Goal: Task Accomplishment & Management: Use online tool/utility

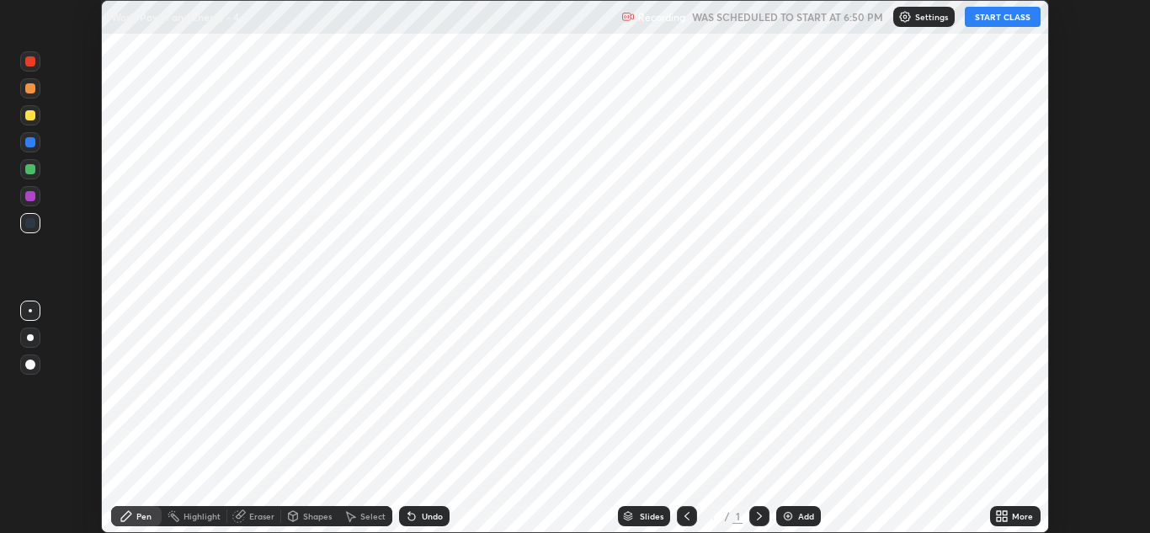
scroll to position [533, 1150]
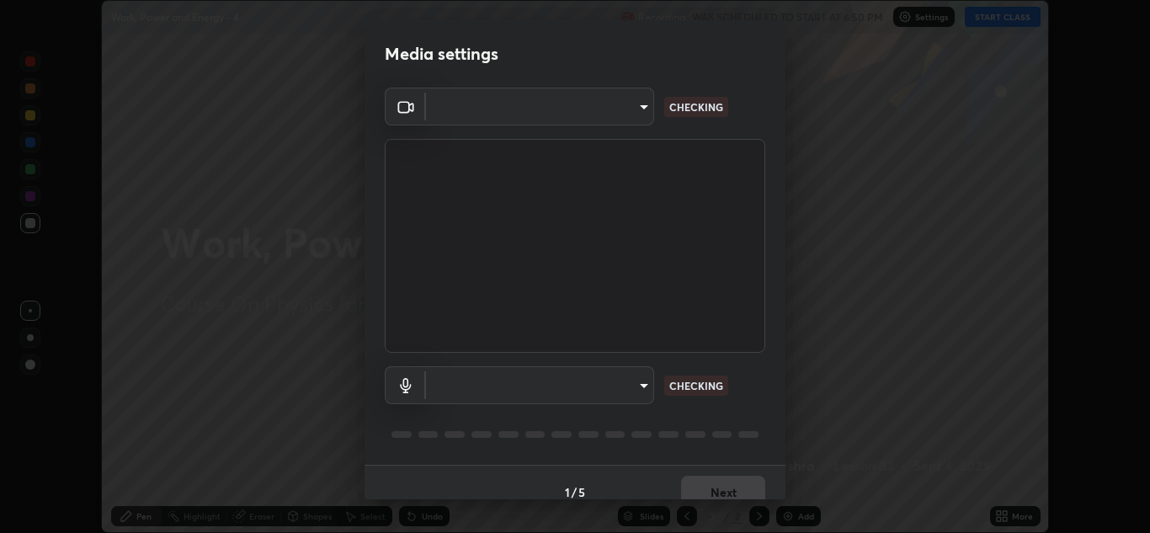
type input "b632b45ffd38abdd59198549972216b0b56846c9a96ca02d214ec0deae62491c"
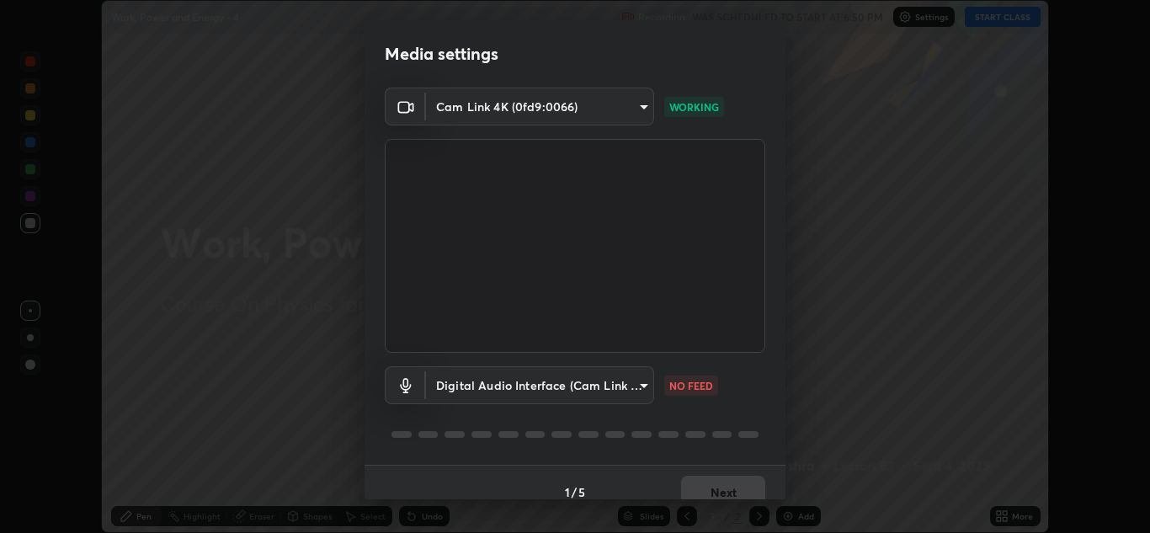
click at [635, 388] on body "Erase all Work, Power and Energy - 4 Recording WAS SCHEDULED TO START AT 6:50 P…" at bounding box center [575, 266] width 1150 height 533
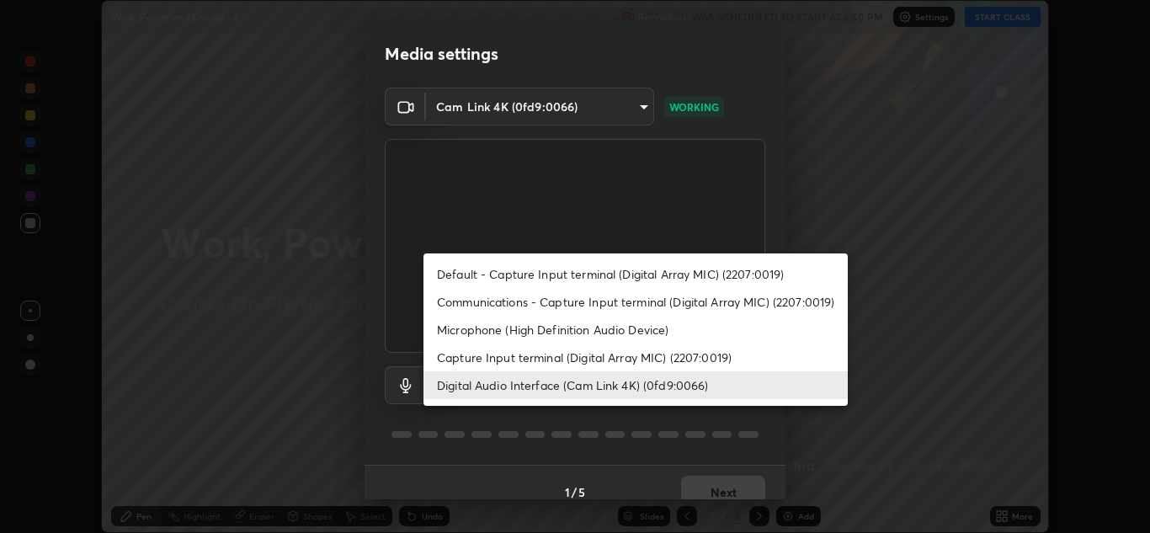
click at [622, 358] on li "Capture Input terminal (Digital Array MIC) (2207:0019)" at bounding box center [636, 358] width 424 height 28
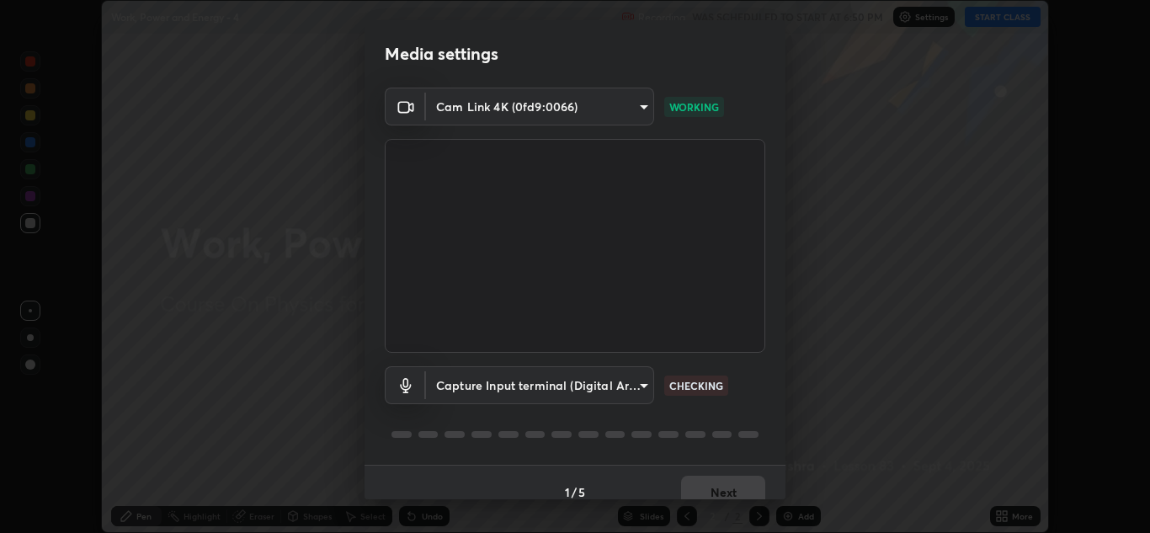
click at [610, 391] on body "Erase all Work, Power and Energy - 4 Recording WAS SCHEDULED TO START AT 6:50 P…" at bounding box center [575, 266] width 1150 height 533
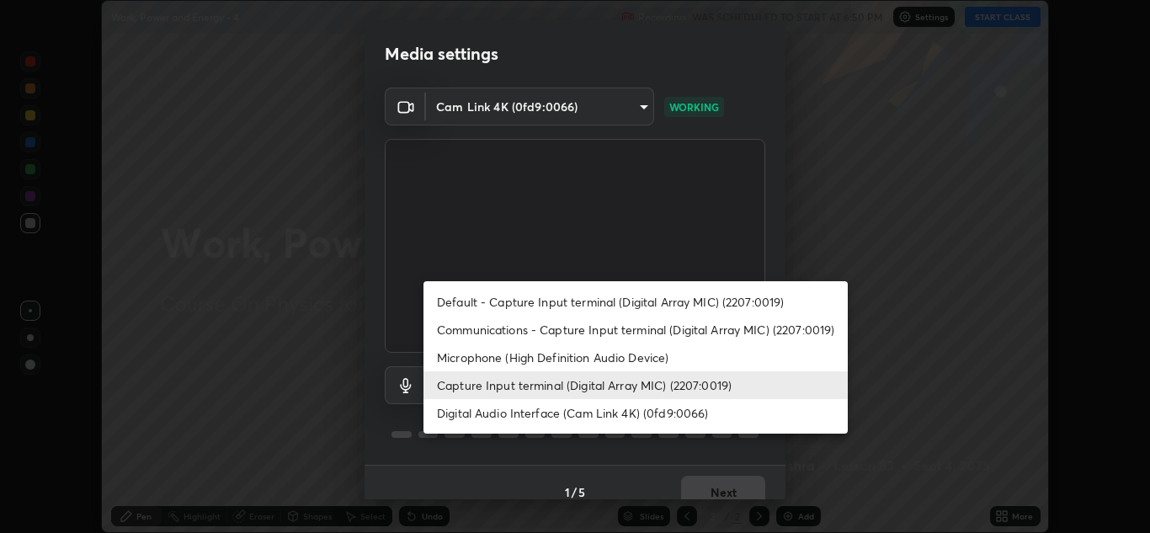
click at [619, 419] on li "Digital Audio Interface (Cam Link 4K) (0fd9:0066)" at bounding box center [636, 413] width 424 height 28
type input "8eef23949d3bcf5a8e29e5a8eec0467d103540f54069910b01a1a3b6507dceb2"
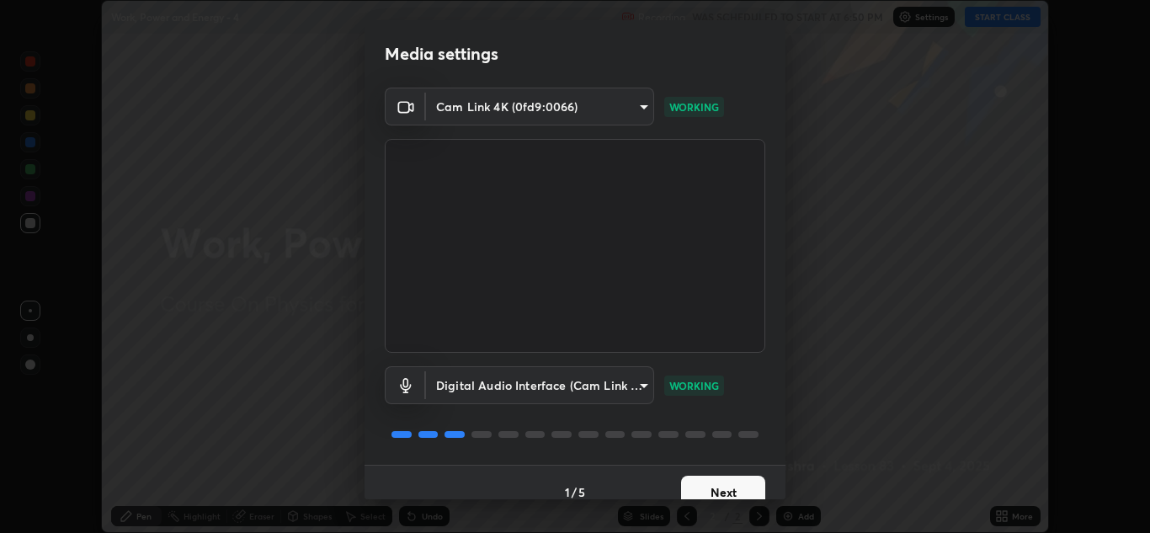
scroll to position [19, 0]
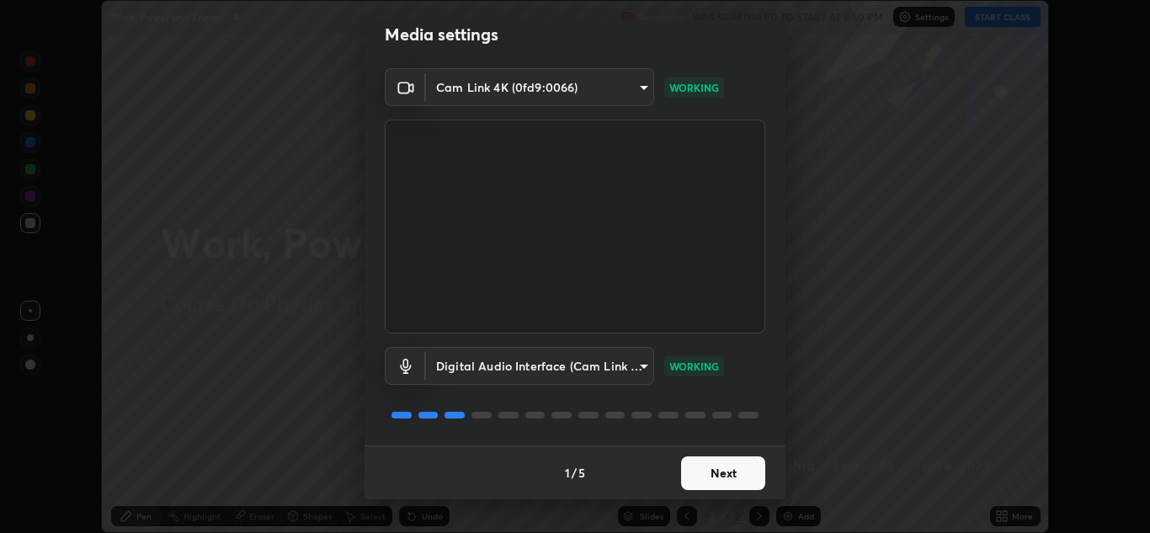
click at [709, 467] on button "Next" at bounding box center [723, 473] width 84 height 34
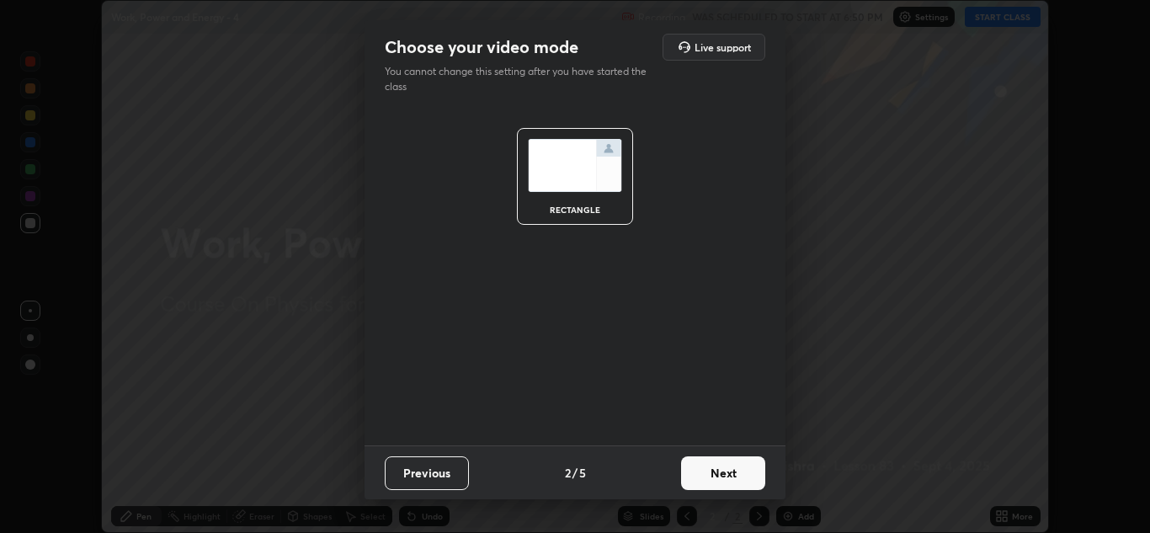
scroll to position [0, 0]
click at [726, 477] on button "Next" at bounding box center [723, 473] width 84 height 34
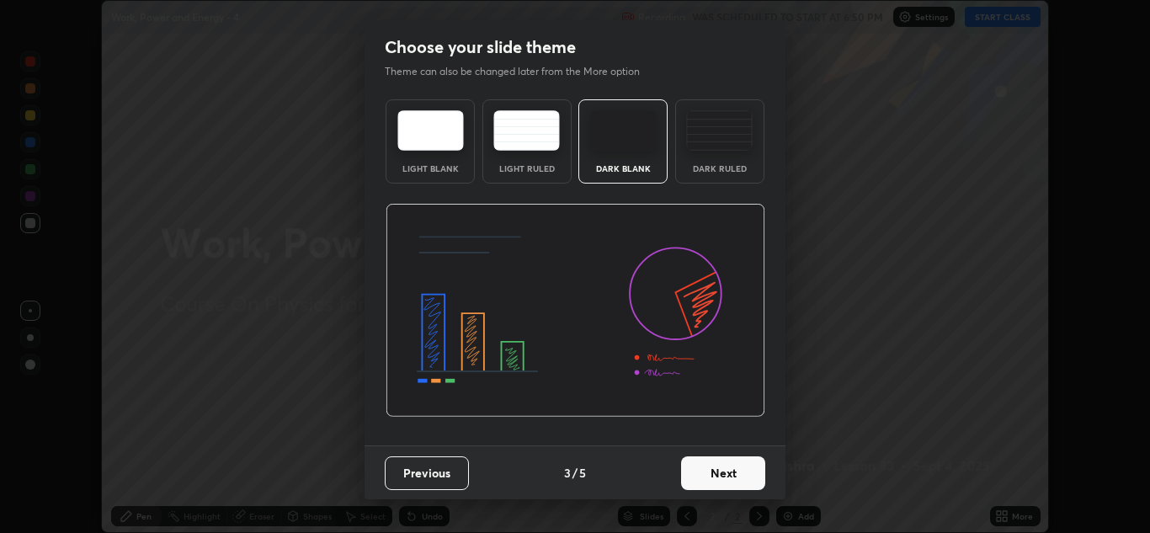
click at [731, 481] on button "Next" at bounding box center [723, 473] width 84 height 34
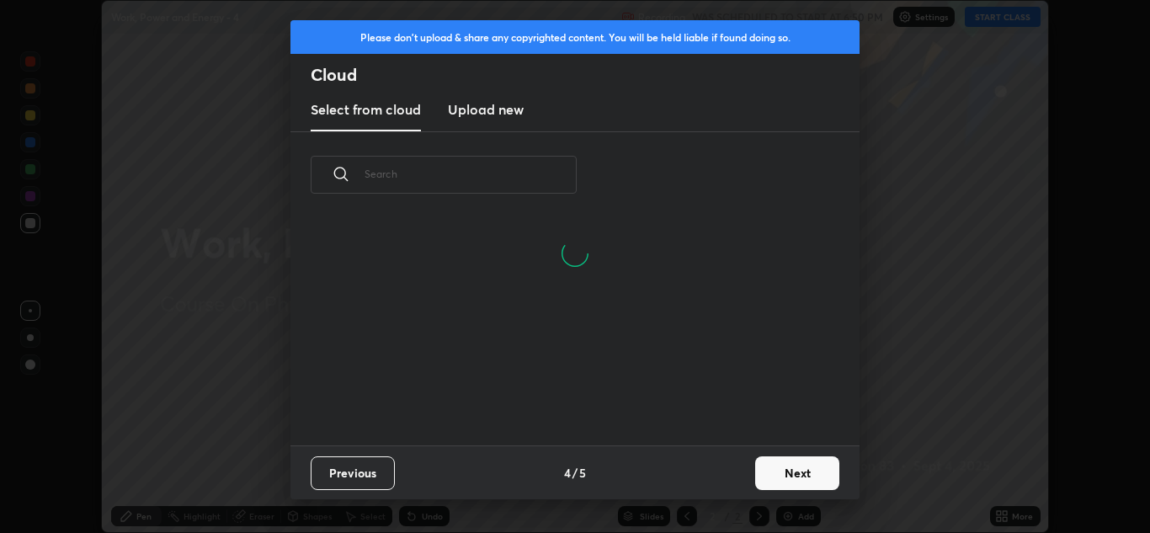
click at [786, 476] on button "Next" at bounding box center [797, 473] width 84 height 34
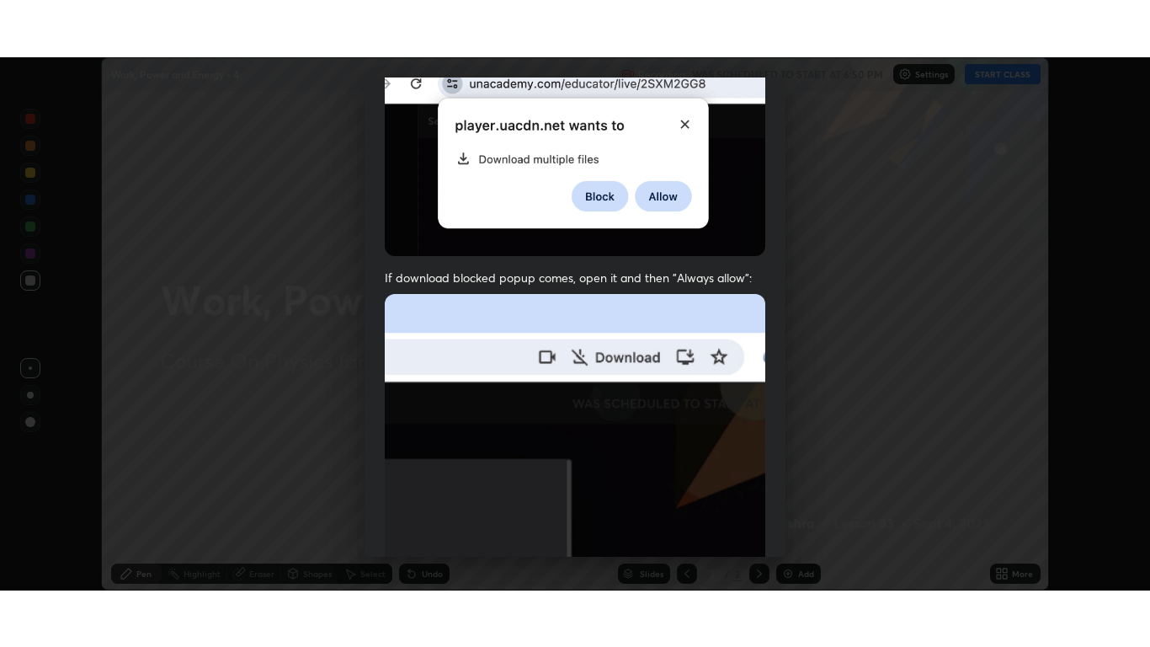
scroll to position [364, 0]
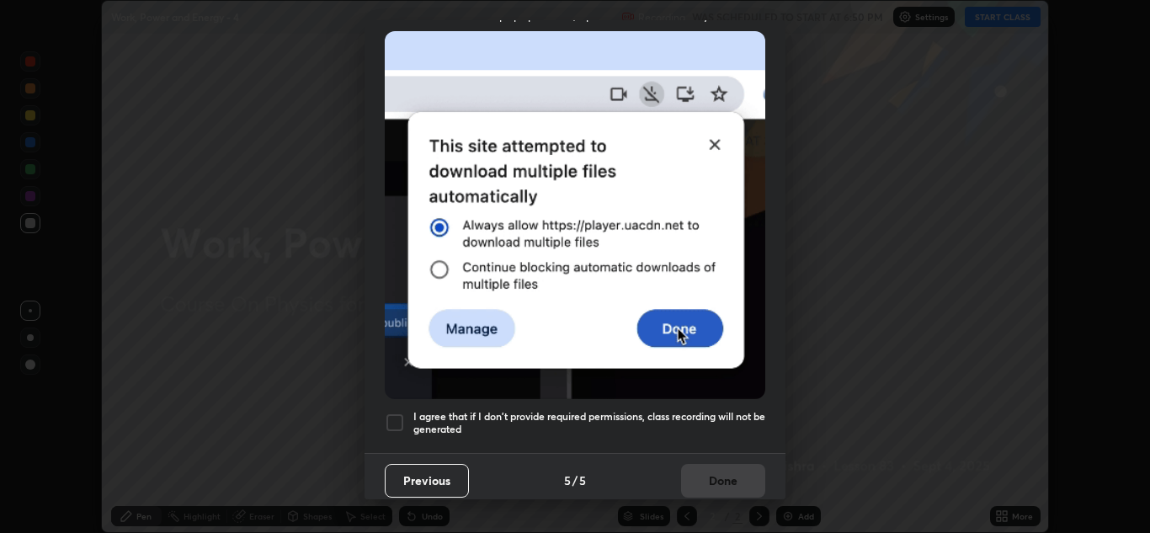
click at [672, 413] on h5 "I agree that if I don't provide required permissions, class recording will not …" at bounding box center [589, 423] width 352 height 26
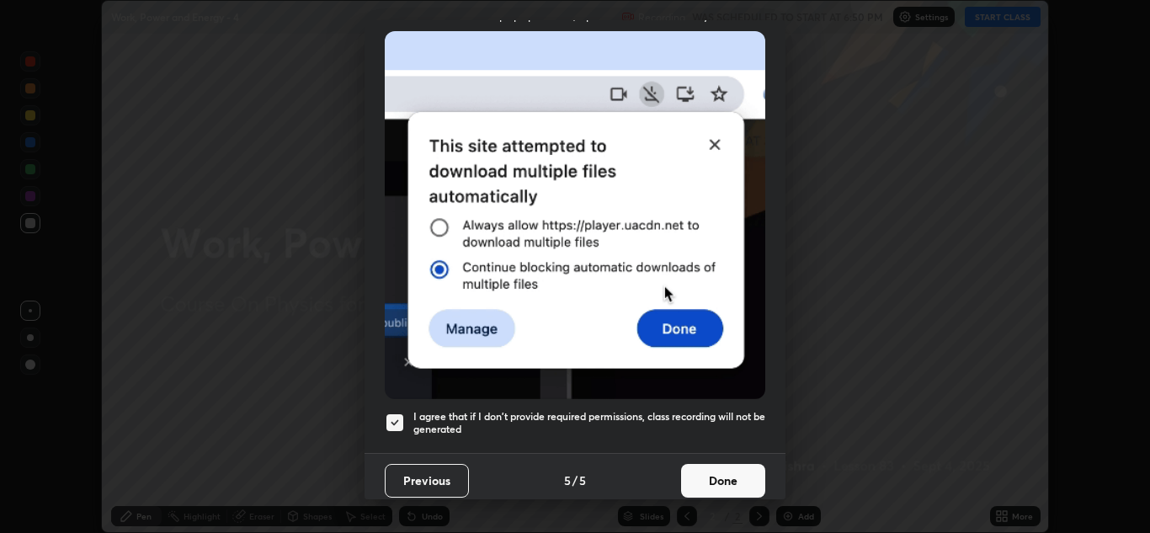
click at [717, 471] on button "Done" at bounding box center [723, 481] width 84 height 34
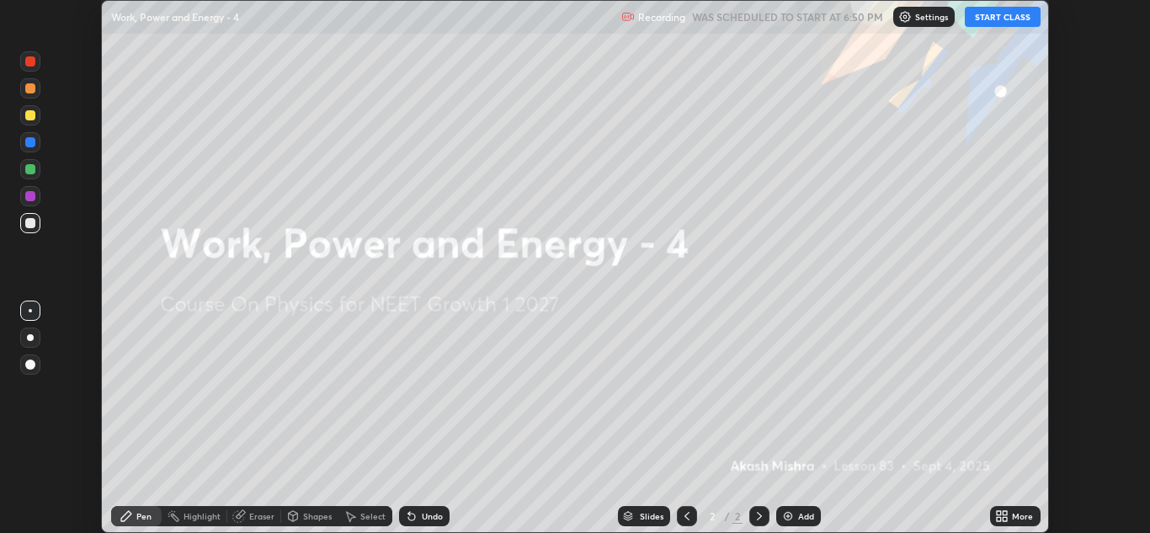
click at [996, 21] on button "START CLASS" at bounding box center [1003, 17] width 76 height 20
click at [1003, 519] on icon at bounding box center [1001, 515] width 13 height 13
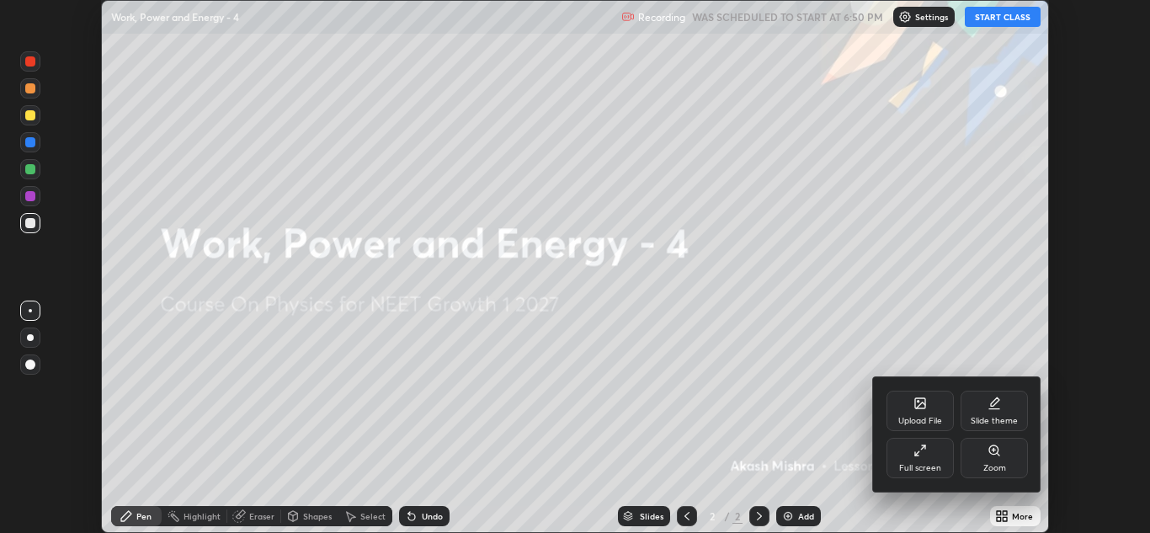
click at [911, 464] on div "Full screen" at bounding box center [920, 468] width 42 height 8
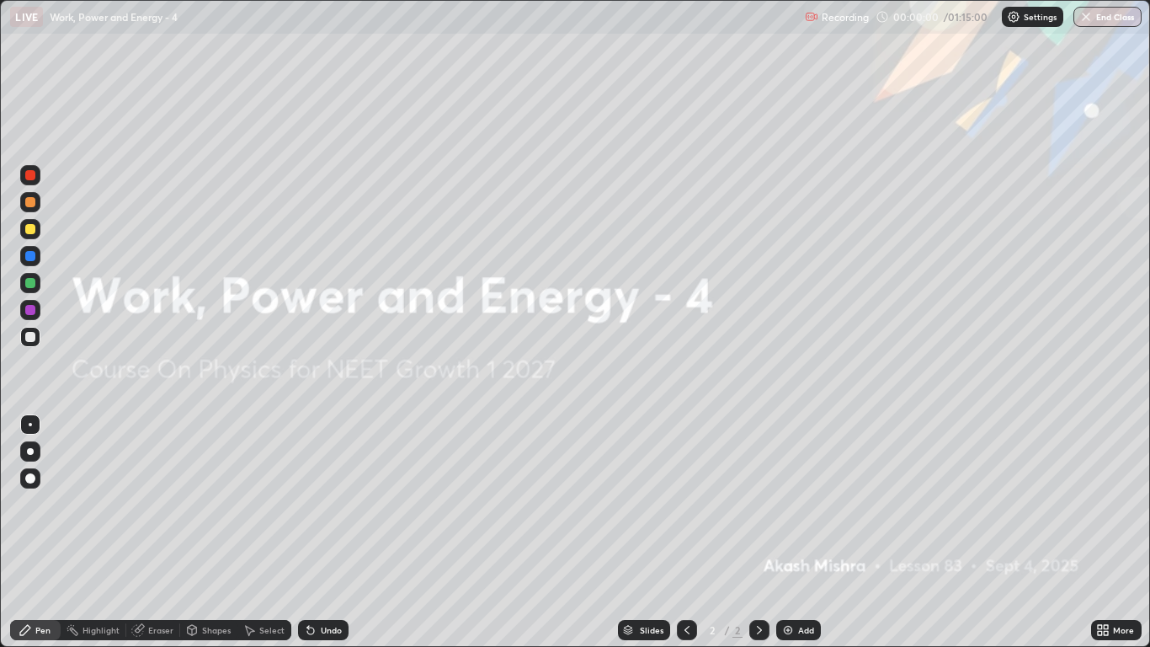
scroll to position [647, 1150]
click at [797, 532] on div "Add" at bounding box center [798, 630] width 45 height 20
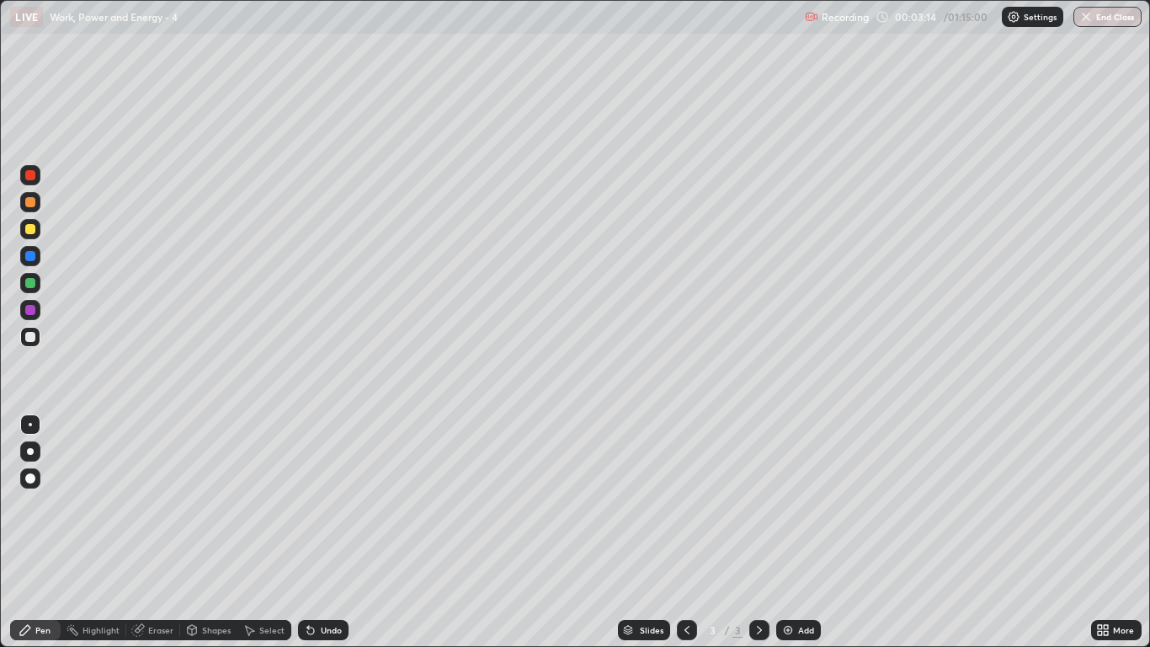
click at [40, 338] on div at bounding box center [30, 336] width 27 height 27
click at [34, 337] on div at bounding box center [30, 337] width 10 height 10
click at [35, 446] on div at bounding box center [30, 451] width 20 height 20
click at [40, 232] on div at bounding box center [30, 229] width 20 height 20
click at [338, 532] on div "Undo" at bounding box center [331, 630] width 21 height 8
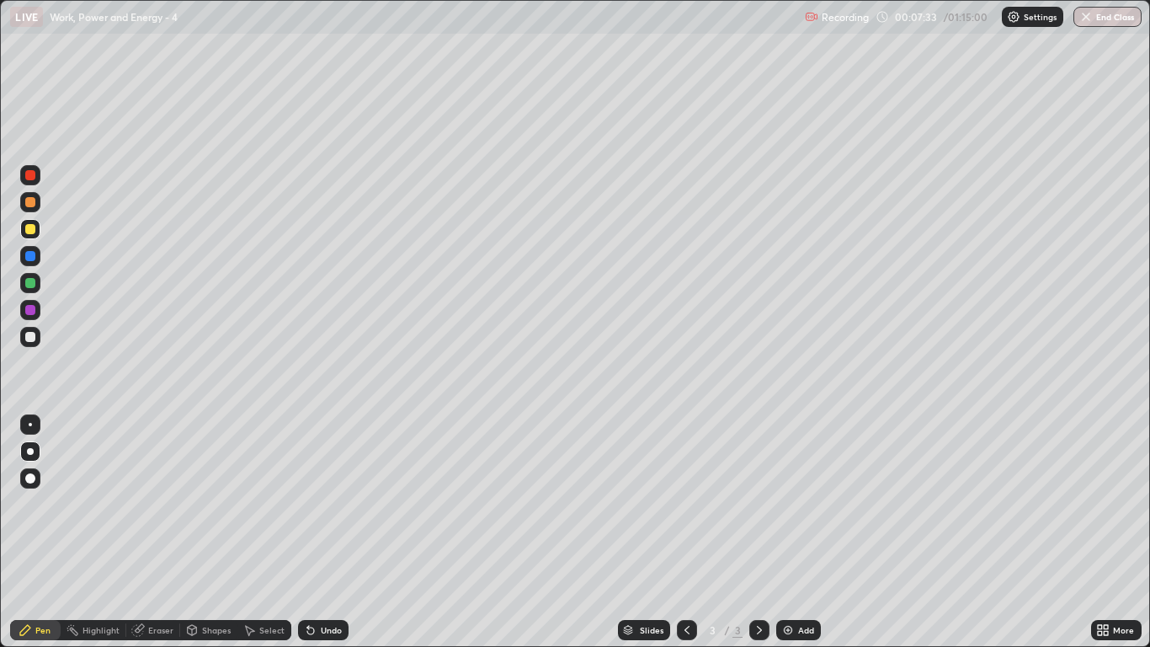
click at [331, 532] on div "Undo" at bounding box center [331, 630] width 21 height 8
click at [330, 532] on div "Undo" at bounding box center [331, 630] width 21 height 8
click at [328, 532] on div "Undo" at bounding box center [331, 630] width 21 height 8
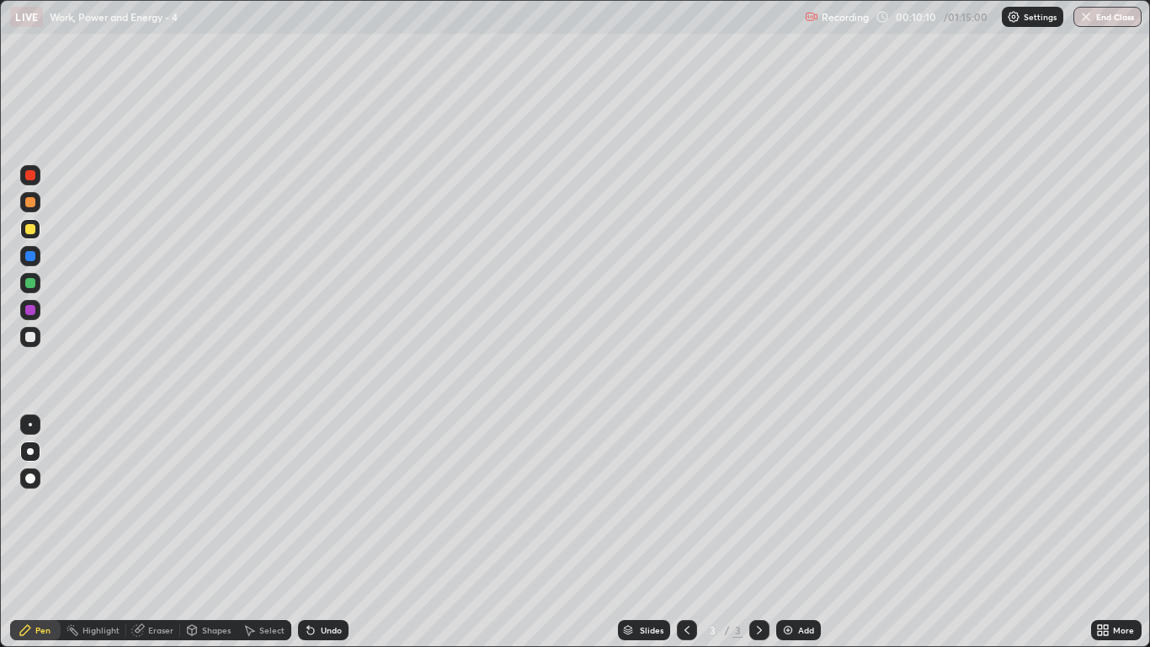
click at [40, 342] on div at bounding box center [30, 337] width 20 height 20
click at [318, 532] on div "Undo" at bounding box center [323, 630] width 51 height 20
click at [321, 532] on div "Undo" at bounding box center [331, 630] width 21 height 8
click at [788, 532] on img at bounding box center [787, 629] width 13 height 13
click at [35, 233] on div at bounding box center [30, 229] width 20 height 20
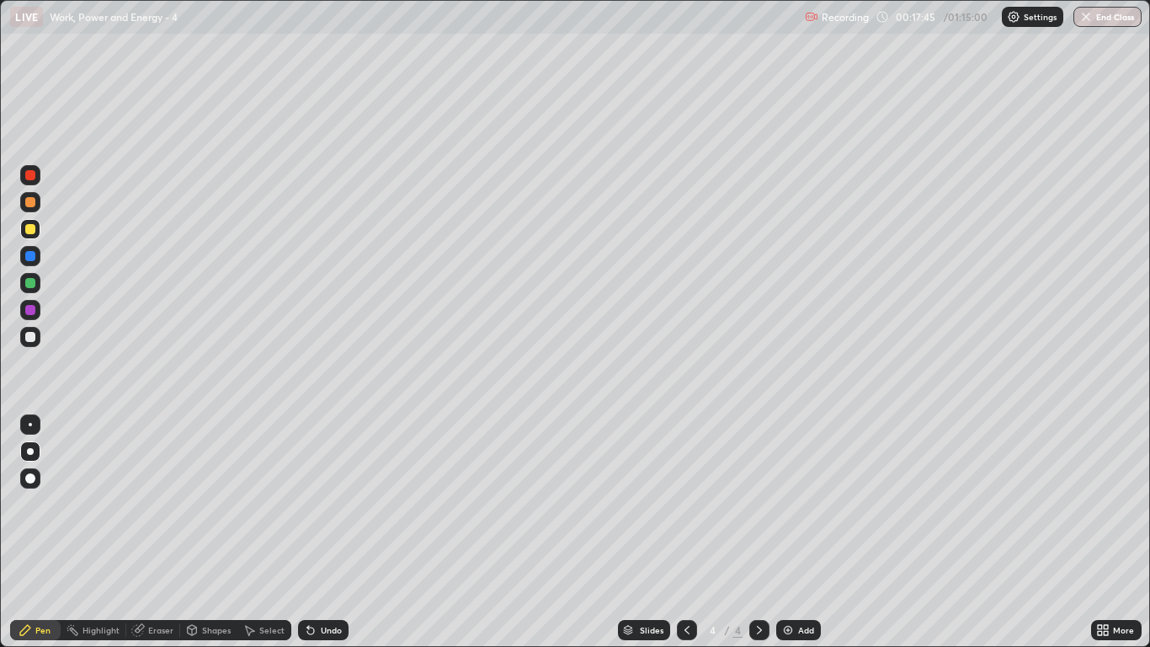
click at [338, 532] on div "Undo" at bounding box center [331, 630] width 21 height 8
click at [168, 532] on div "Eraser" at bounding box center [160, 630] width 25 height 8
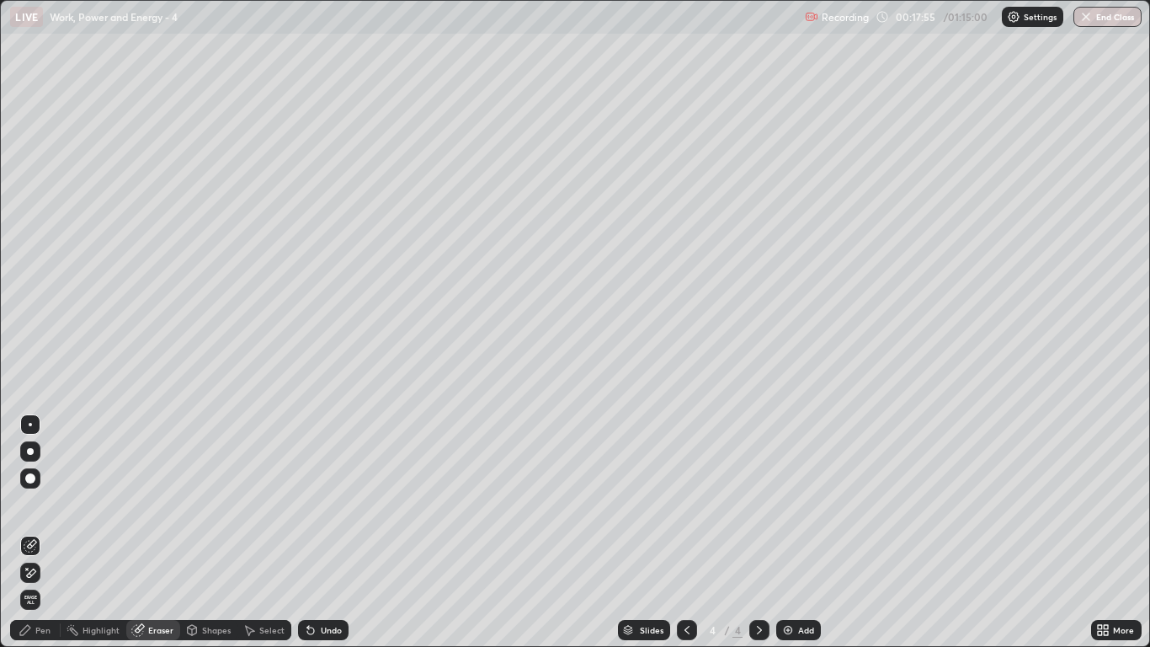
click at [45, 532] on div "Pen" at bounding box center [42, 630] width 15 height 8
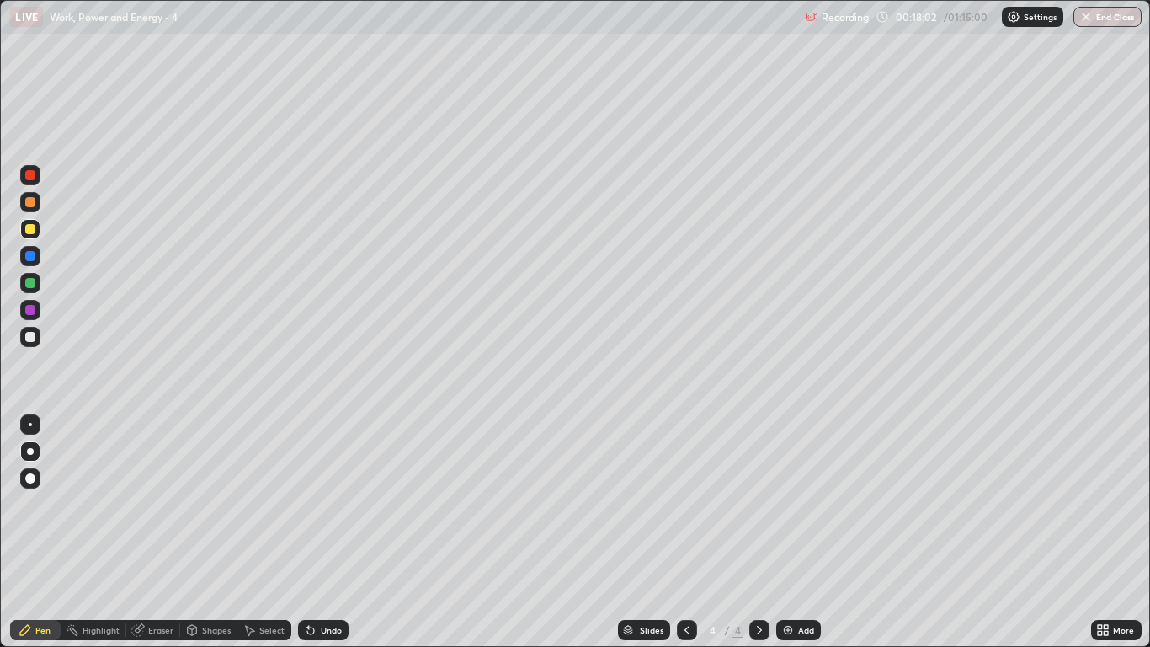
click at [34, 282] on div at bounding box center [30, 283] width 10 height 10
click at [798, 532] on div "Add" at bounding box center [806, 630] width 16 height 8
click at [323, 532] on div "Undo" at bounding box center [331, 630] width 21 height 8
click at [322, 532] on div "Undo" at bounding box center [331, 630] width 21 height 8
click at [320, 532] on div "Undo" at bounding box center [323, 630] width 51 height 20
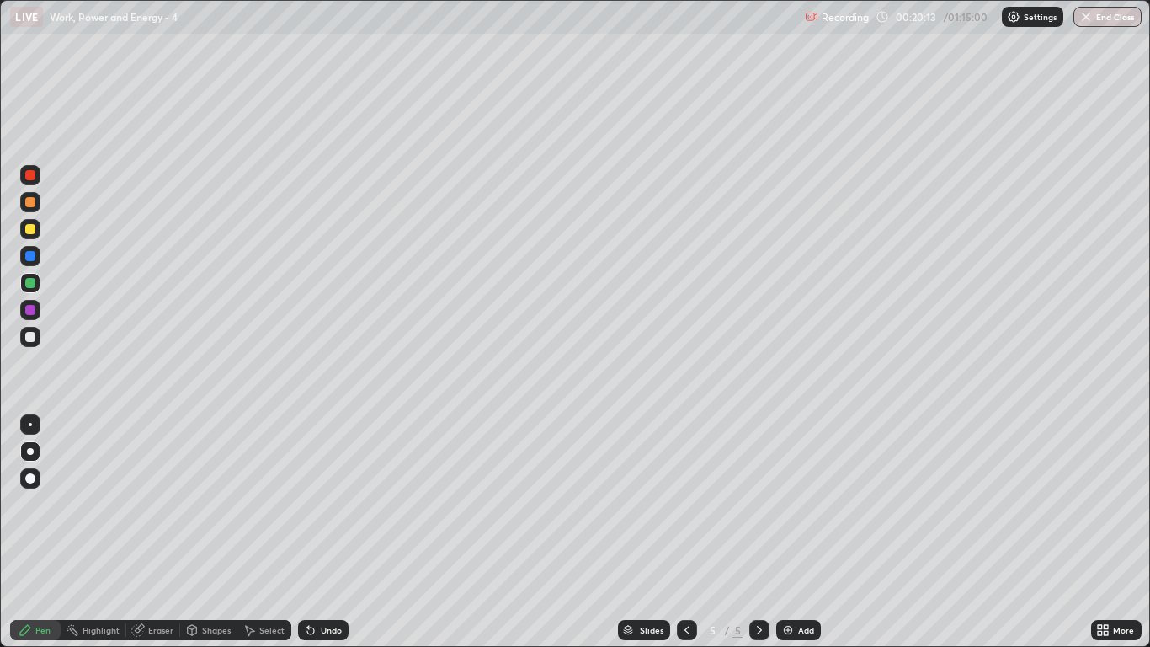
click at [323, 532] on div "Undo" at bounding box center [323, 630] width 51 height 20
click at [797, 532] on div "Add" at bounding box center [798, 630] width 45 height 20
click at [35, 339] on div at bounding box center [30, 337] width 10 height 10
click at [317, 532] on div "Undo" at bounding box center [323, 630] width 51 height 20
click at [329, 532] on div "Undo" at bounding box center [331, 630] width 21 height 8
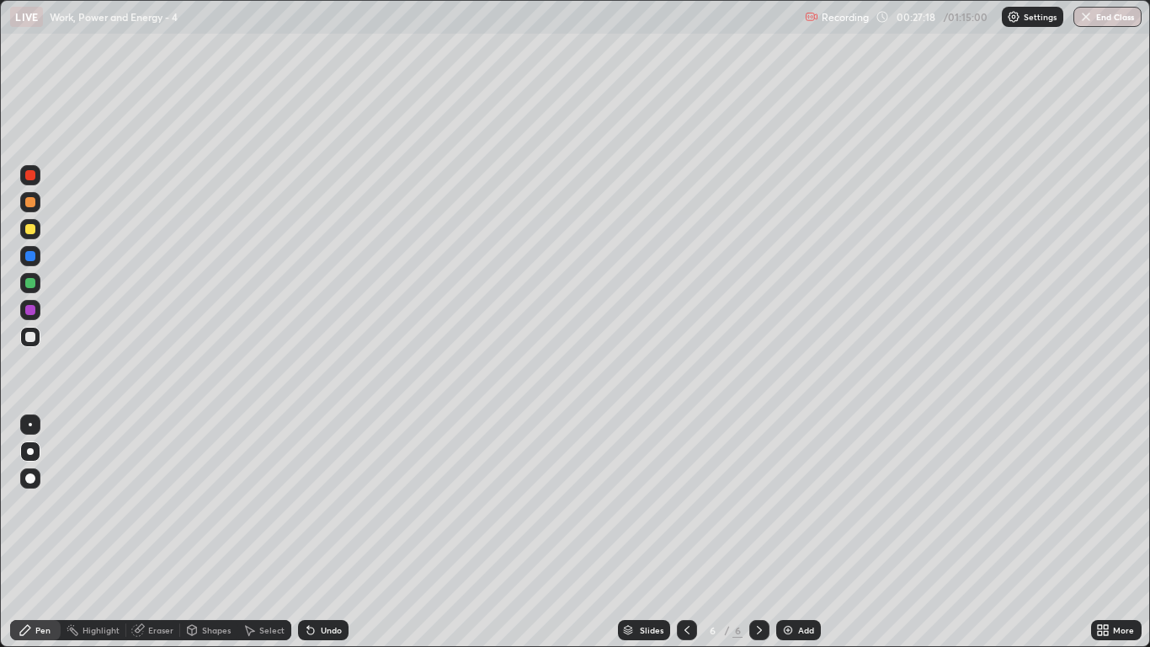
click at [333, 532] on div "Undo" at bounding box center [323, 630] width 51 height 20
click at [339, 532] on div "Undo" at bounding box center [331, 630] width 21 height 8
click at [342, 532] on div "Undo" at bounding box center [323, 630] width 51 height 20
click at [341, 532] on div "Undo" at bounding box center [323, 630] width 51 height 20
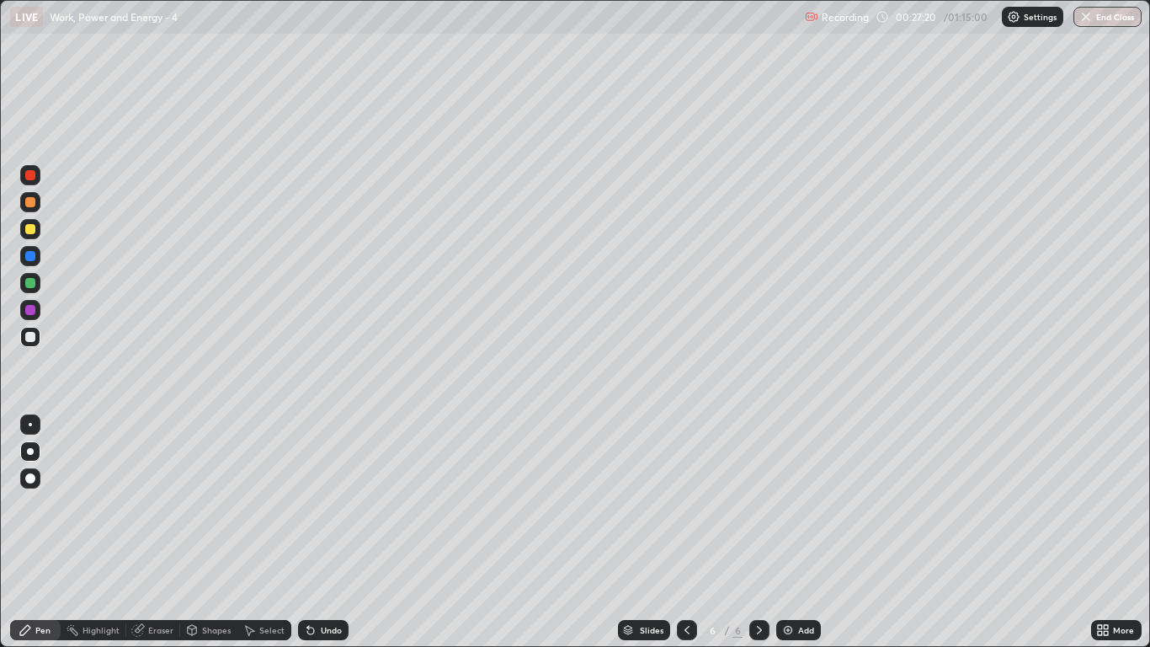
click at [340, 532] on div "Undo" at bounding box center [323, 630] width 51 height 20
click at [321, 532] on div "Undo" at bounding box center [331, 630] width 21 height 8
click at [324, 532] on div "Undo" at bounding box center [331, 630] width 21 height 8
click at [808, 532] on div "Add" at bounding box center [806, 630] width 16 height 8
click at [38, 226] on div at bounding box center [30, 229] width 20 height 20
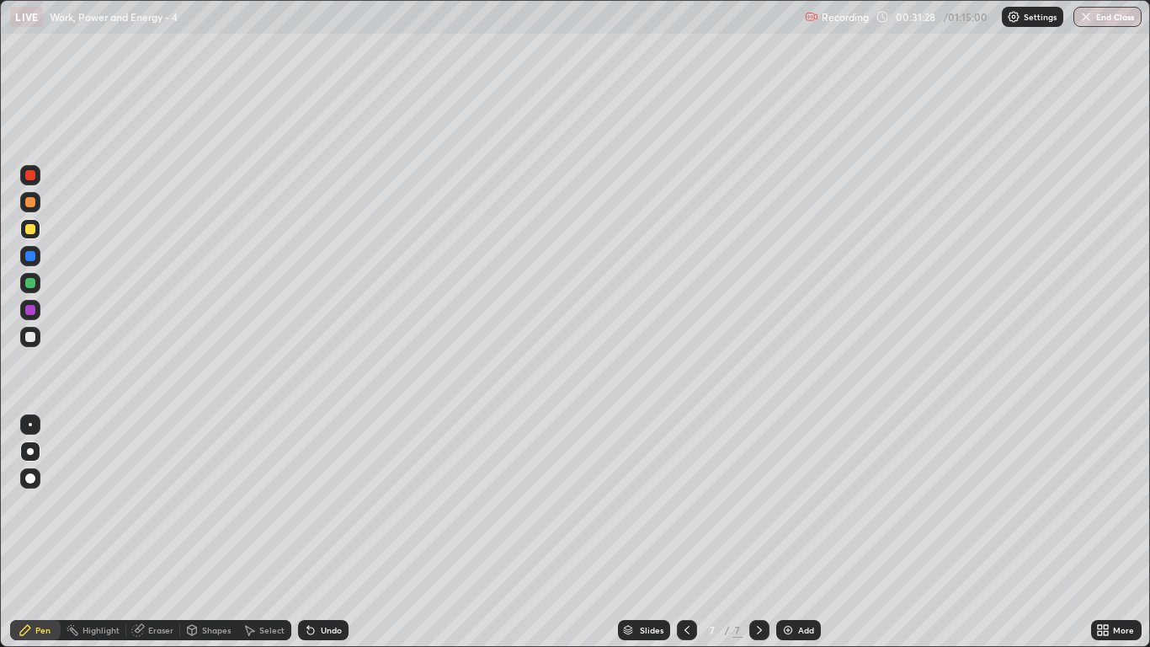
click at [31, 336] on div at bounding box center [30, 337] width 10 height 10
click at [35, 233] on div at bounding box center [30, 229] width 20 height 20
click at [31, 288] on div at bounding box center [30, 283] width 20 height 20
click at [36, 339] on div at bounding box center [30, 337] width 20 height 20
click at [35, 205] on div at bounding box center [30, 202] width 10 height 10
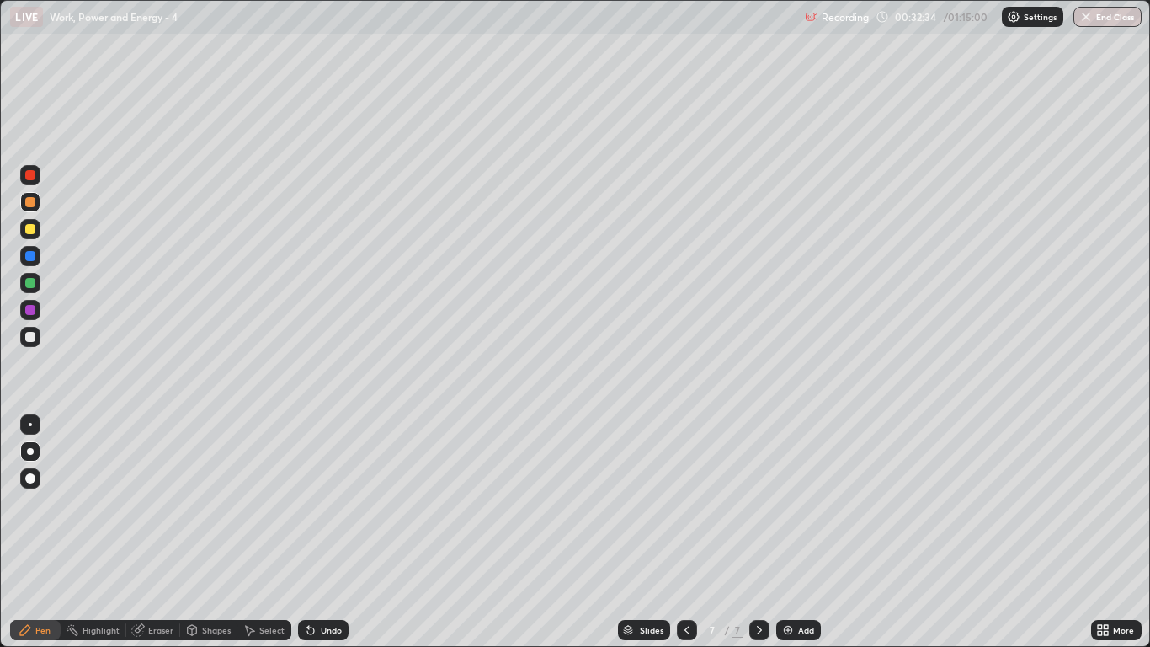
click at [35, 334] on div at bounding box center [30, 337] width 10 height 10
click at [323, 532] on div "Undo" at bounding box center [331, 630] width 21 height 8
click at [30, 280] on div at bounding box center [30, 283] width 10 height 10
click at [36, 231] on div at bounding box center [30, 229] width 20 height 20
click at [30, 336] on div at bounding box center [30, 337] width 10 height 10
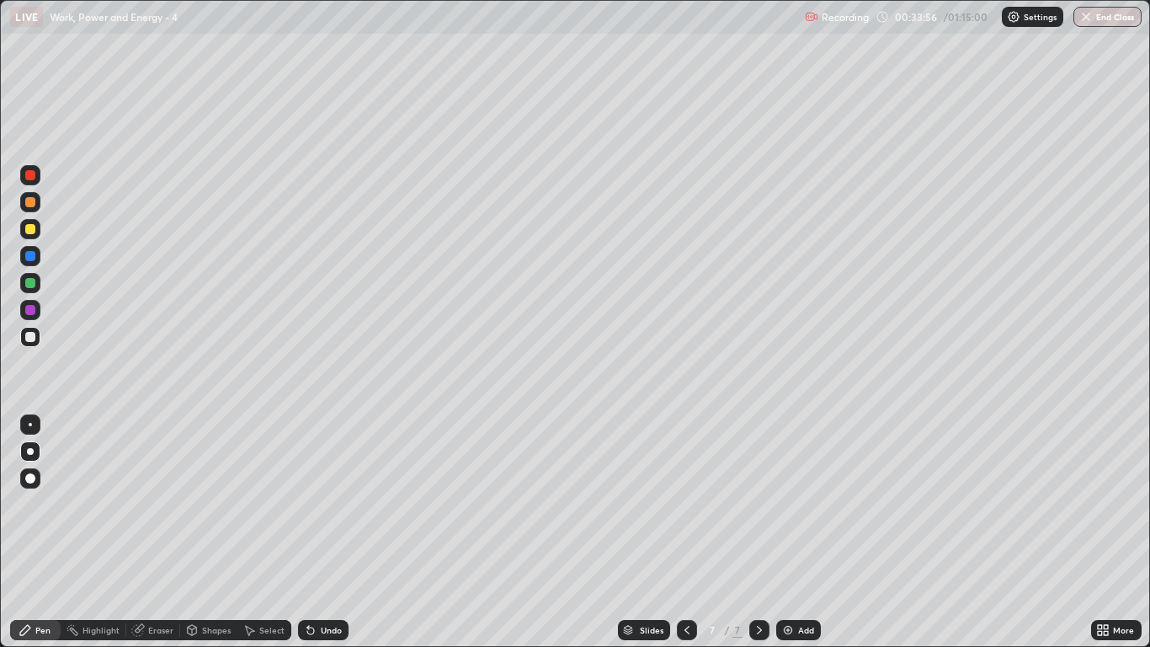
click at [33, 235] on div at bounding box center [30, 229] width 20 height 20
click at [334, 532] on div "Undo" at bounding box center [331, 630] width 21 height 8
click at [340, 532] on div "Undo" at bounding box center [323, 630] width 51 height 20
click at [34, 281] on div at bounding box center [30, 283] width 10 height 10
click at [805, 532] on div "Add" at bounding box center [806, 630] width 16 height 8
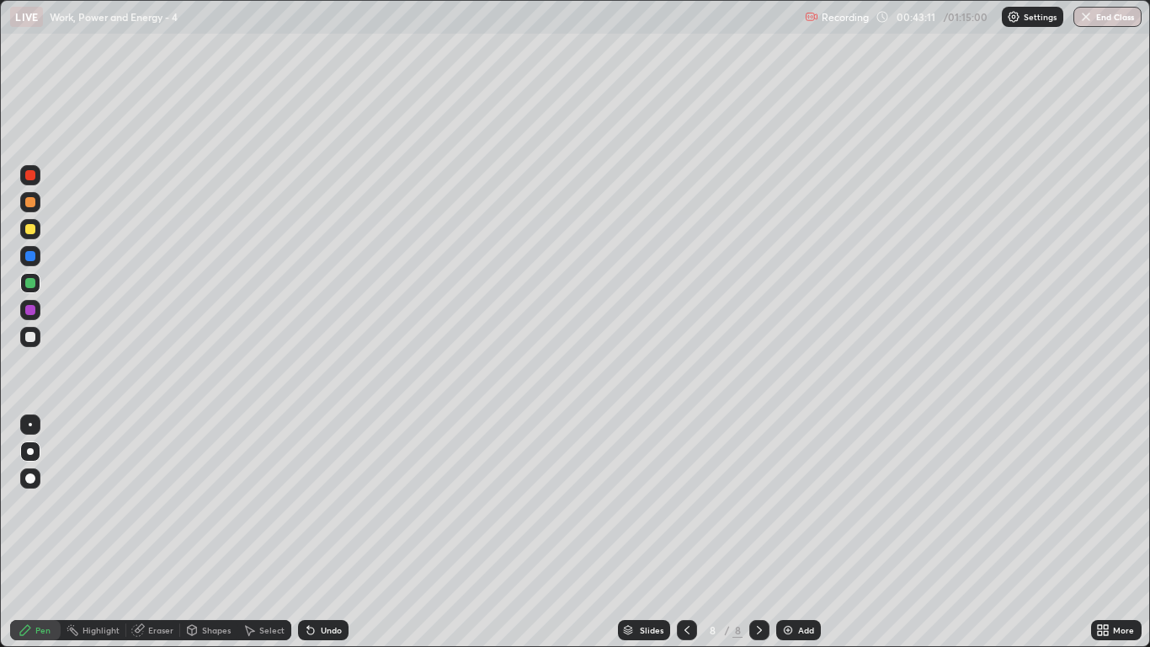
click at [35, 333] on div at bounding box center [30, 337] width 10 height 10
click at [20, 317] on div at bounding box center [30, 309] width 20 height 27
click at [31, 337] on div at bounding box center [30, 337] width 10 height 10
click at [680, 532] on div at bounding box center [687, 630] width 20 height 34
click at [759, 532] on icon at bounding box center [759, 629] width 13 height 13
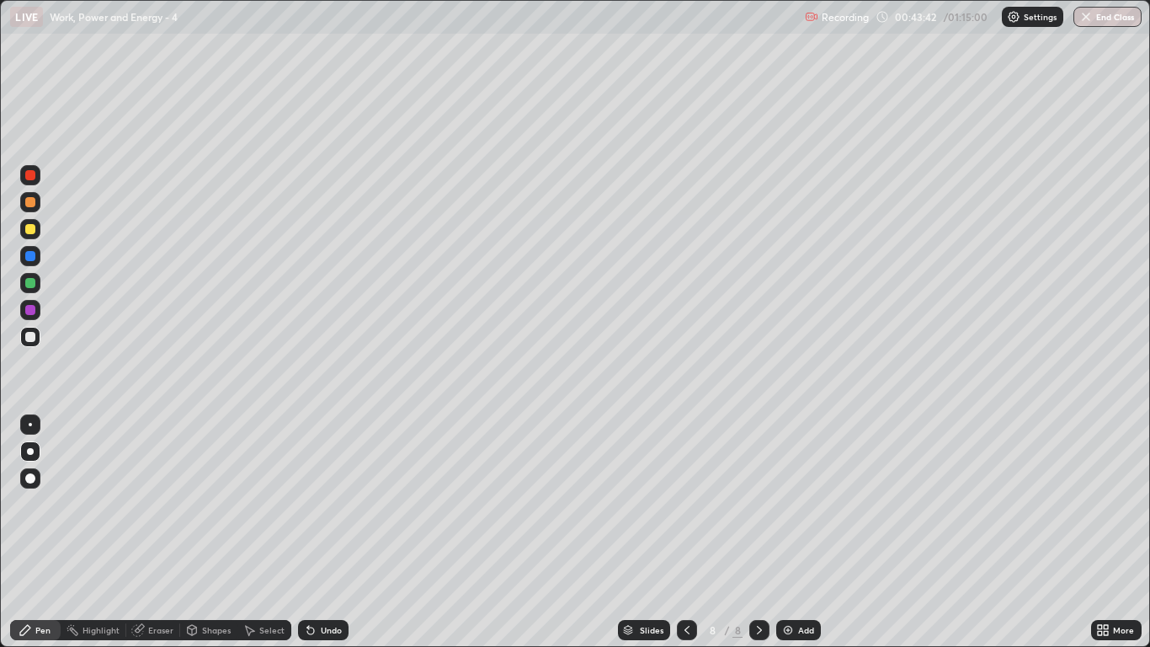
click at [30, 232] on div at bounding box center [30, 229] width 10 height 10
click at [680, 532] on icon at bounding box center [686, 629] width 13 height 13
click at [760, 532] on icon at bounding box center [759, 629] width 13 height 13
click at [34, 330] on div at bounding box center [30, 337] width 20 height 20
click at [31, 229] on div at bounding box center [30, 229] width 10 height 10
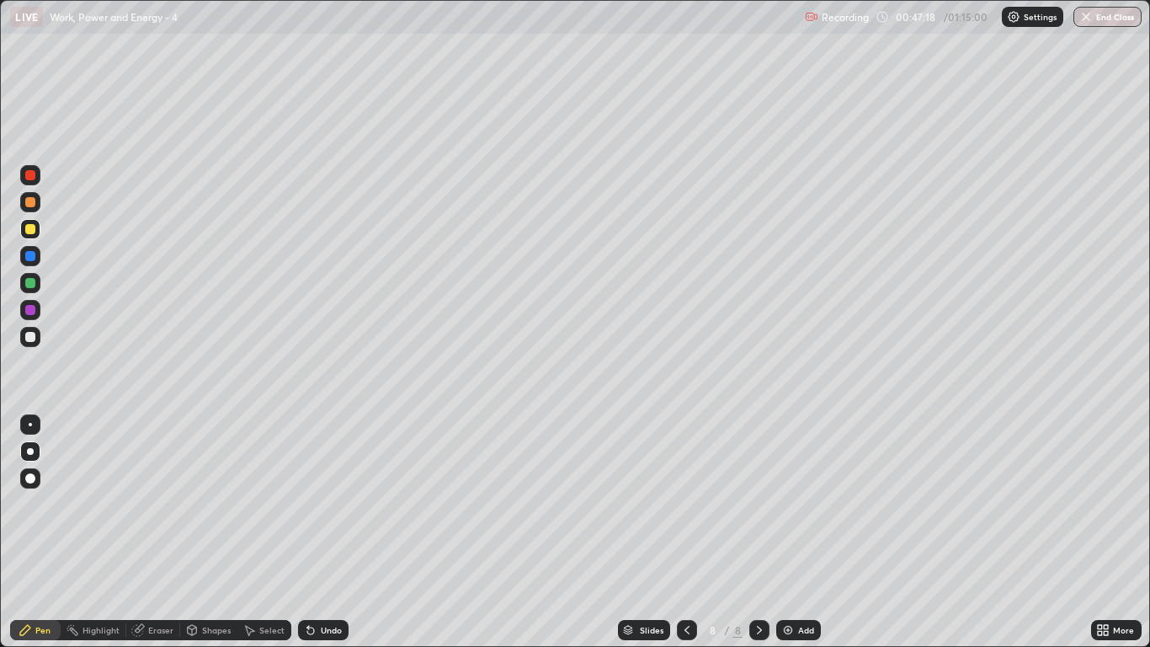
click at [29, 341] on div at bounding box center [30, 337] width 10 height 10
click at [40, 233] on div at bounding box center [30, 229] width 20 height 20
click at [787, 532] on img at bounding box center [787, 629] width 13 height 13
click at [40, 337] on div at bounding box center [30, 337] width 20 height 20
click at [213, 532] on div "Shapes" at bounding box center [216, 630] width 29 height 8
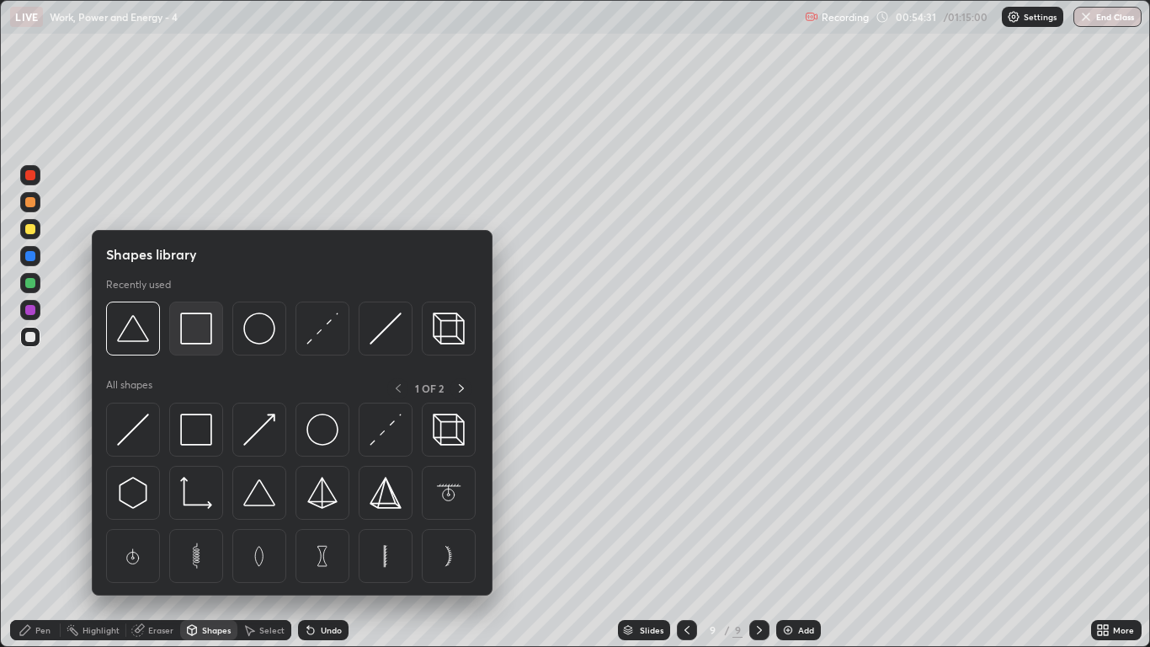
click at [200, 330] on img at bounding box center [196, 328] width 32 height 32
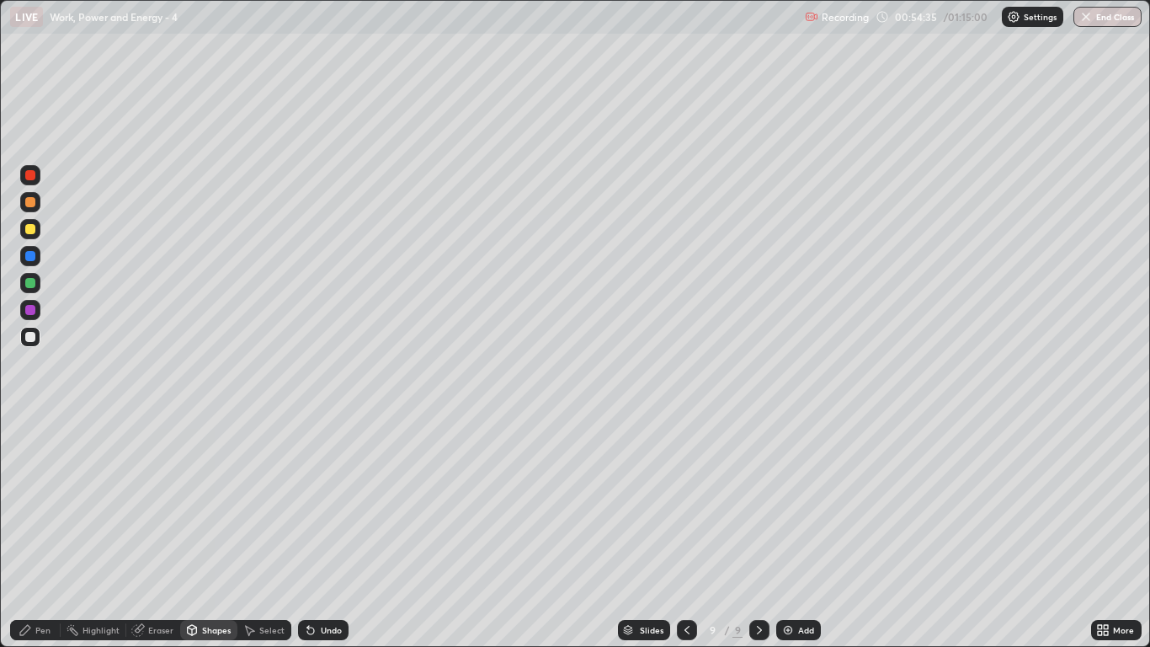
click at [200, 532] on div "Shapes" at bounding box center [208, 630] width 57 height 20
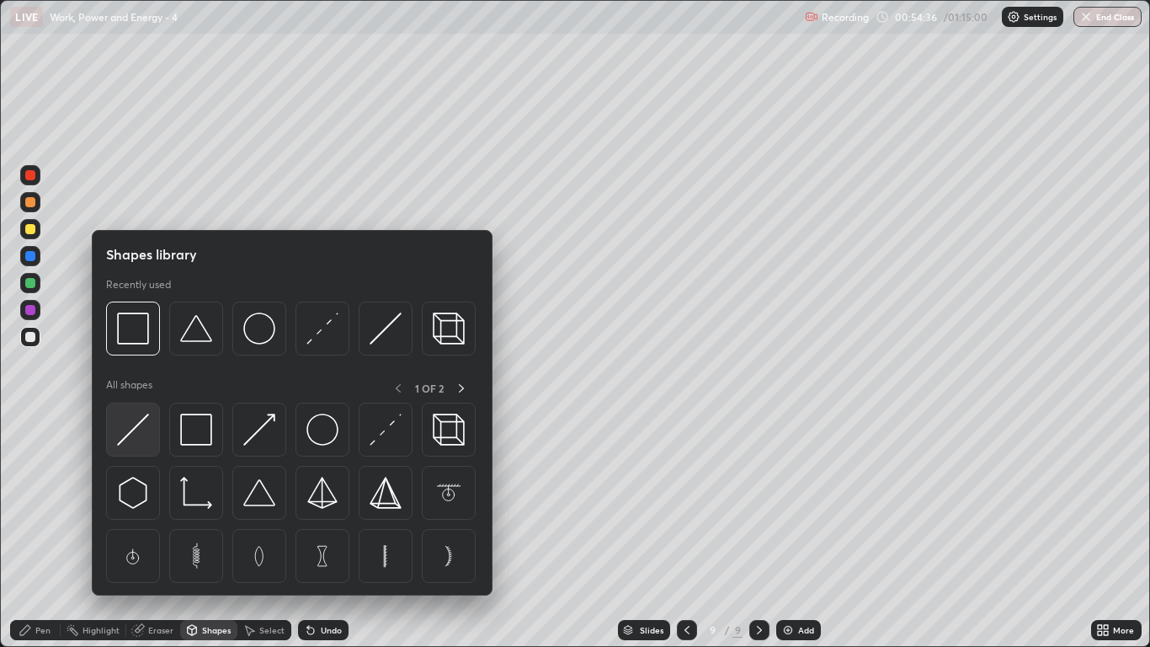
click at [132, 419] on img at bounding box center [133, 429] width 32 height 32
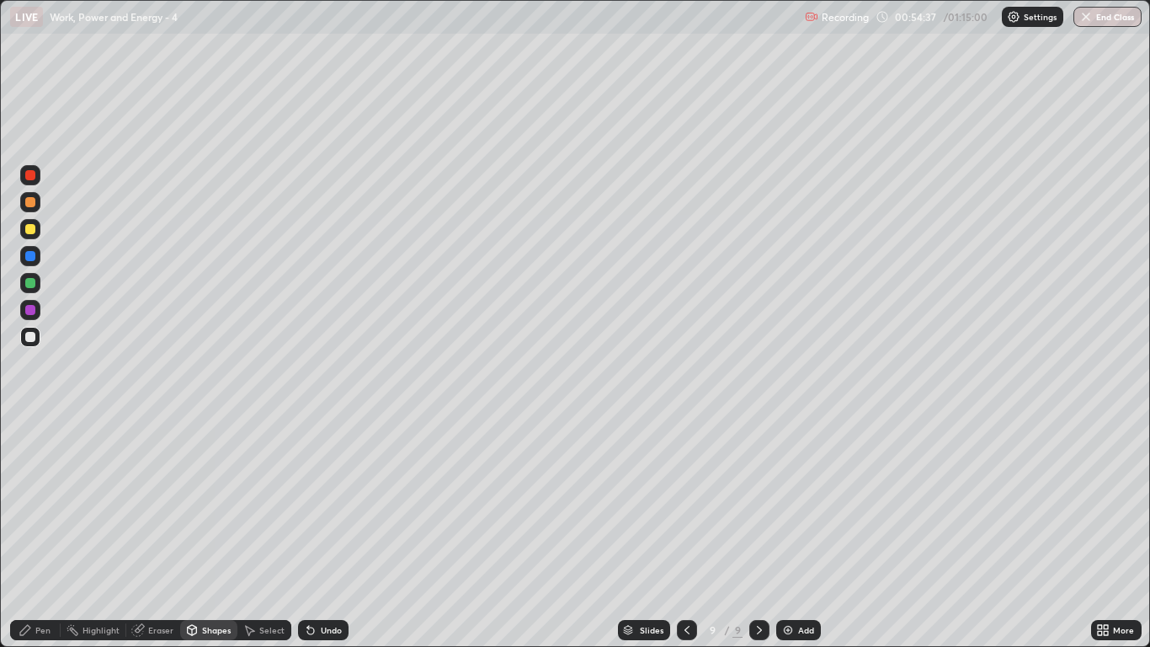
click at [31, 233] on div at bounding box center [30, 229] width 10 height 10
click at [30, 205] on div at bounding box center [30, 202] width 10 height 10
click at [317, 532] on div "Undo" at bounding box center [323, 630] width 51 height 20
click at [46, 532] on div "Pen" at bounding box center [42, 630] width 15 height 8
click at [213, 532] on div "Shapes" at bounding box center [216, 630] width 29 height 8
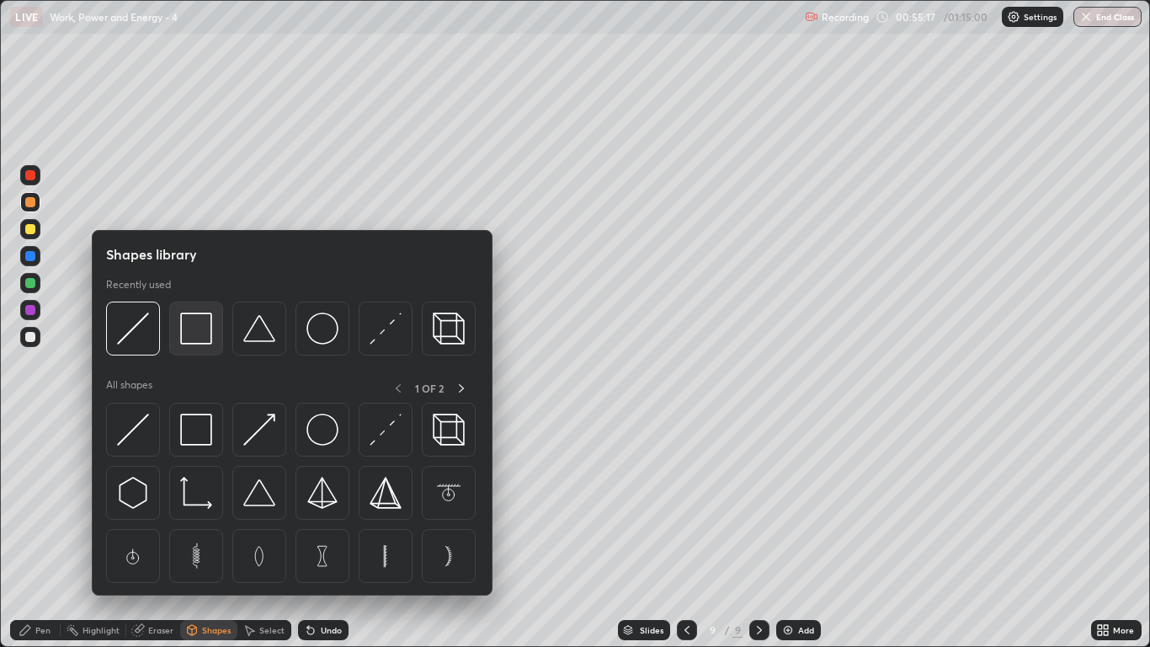
click at [193, 344] on div at bounding box center [196, 328] width 54 height 54
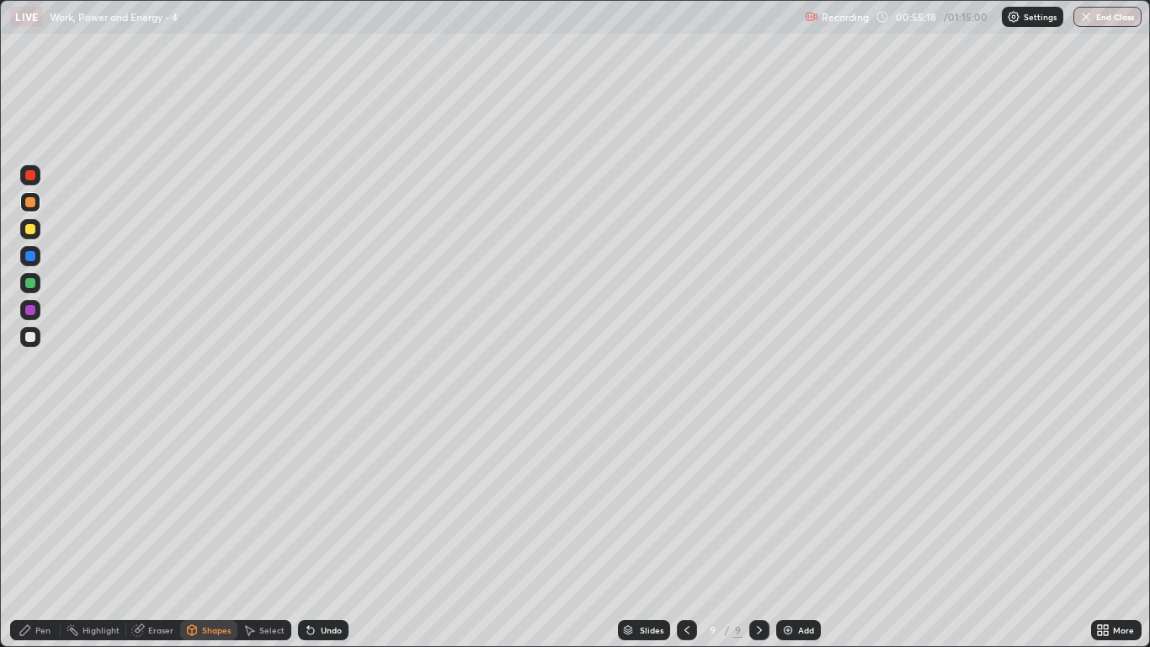
click at [28, 335] on div at bounding box center [30, 337] width 10 height 10
click at [209, 532] on div "Shapes" at bounding box center [216, 630] width 29 height 8
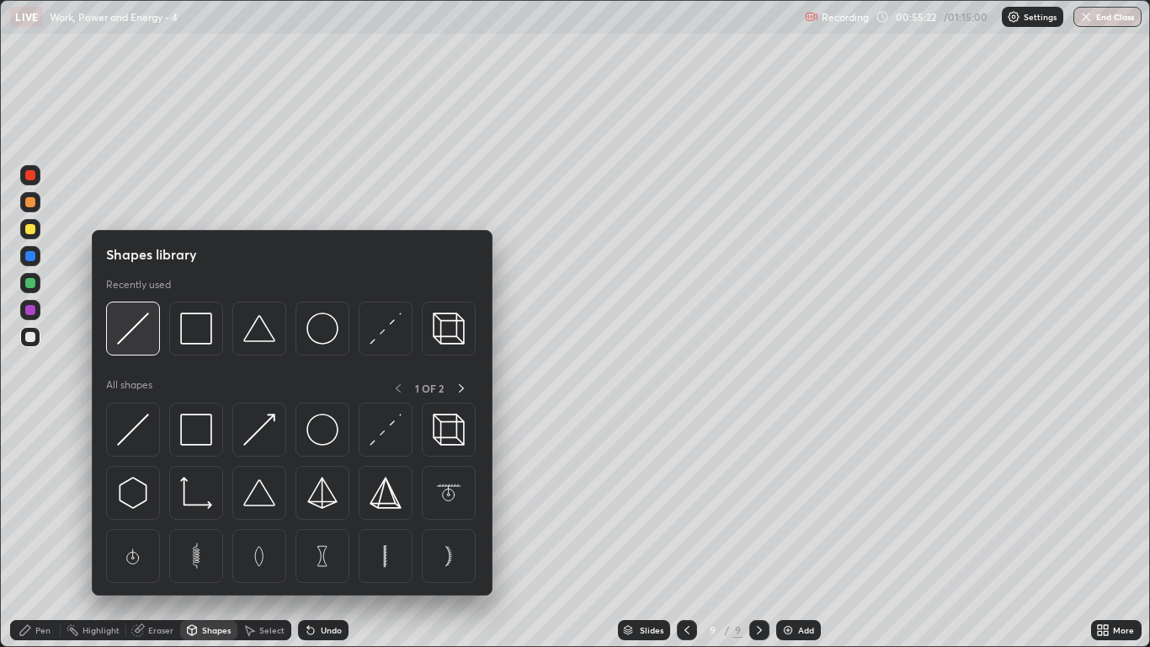
click at [143, 325] on img at bounding box center [133, 328] width 32 height 32
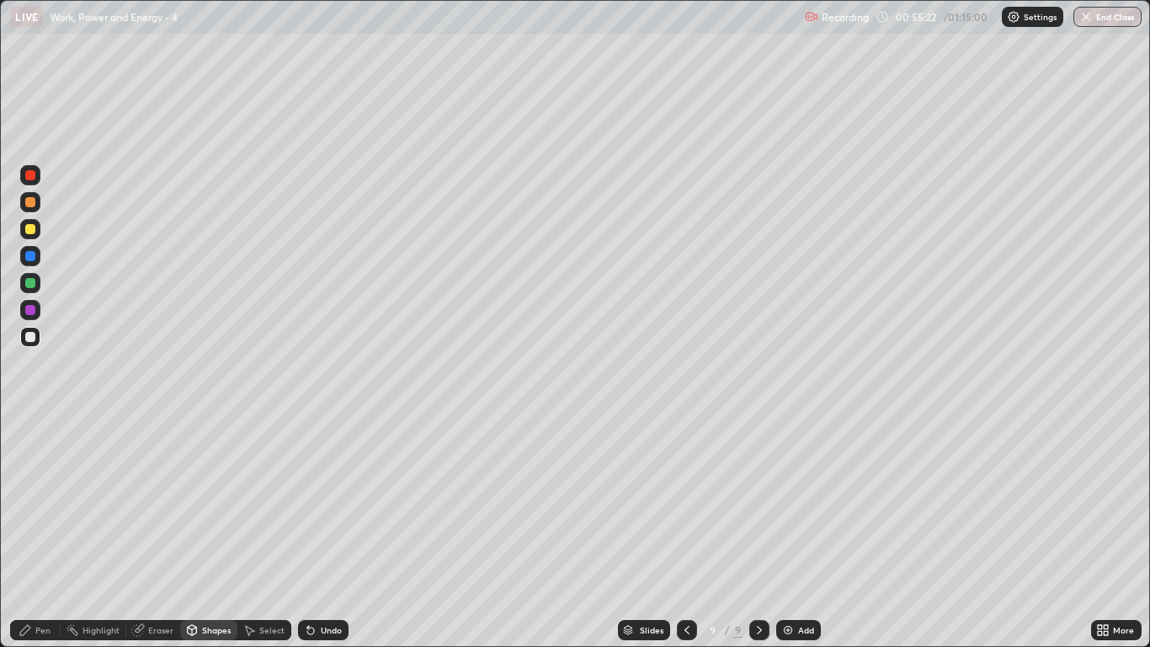
click at [39, 231] on div at bounding box center [30, 229] width 20 height 20
click at [220, 532] on div "Shapes" at bounding box center [216, 630] width 29 height 8
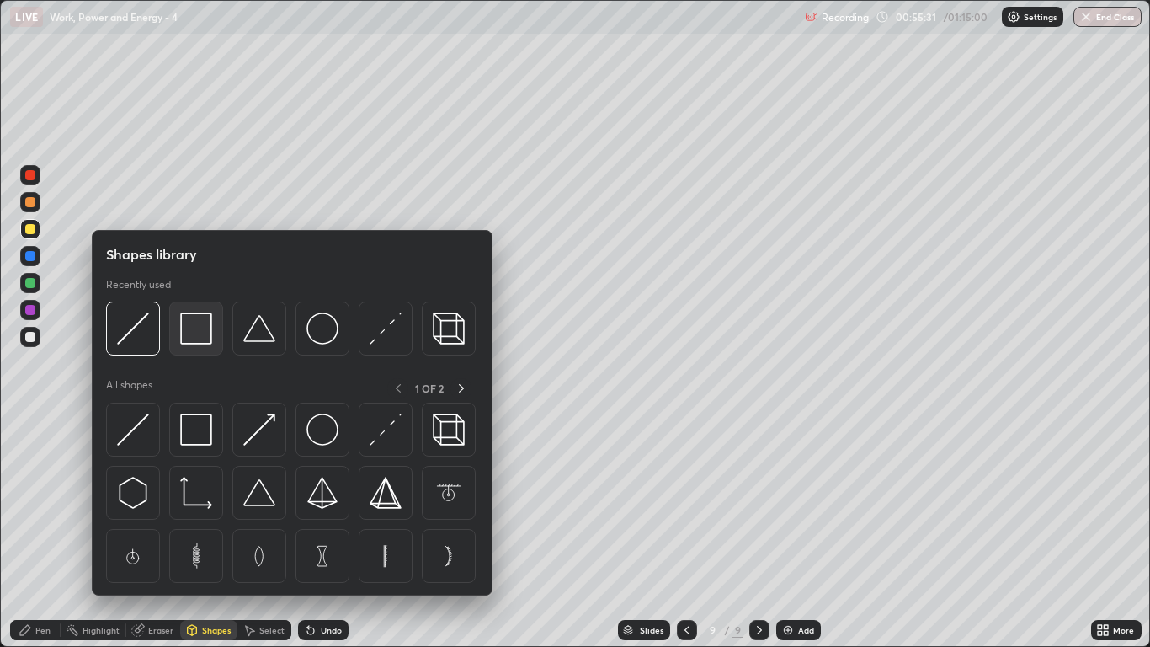
click at [196, 338] on img at bounding box center [196, 328] width 32 height 32
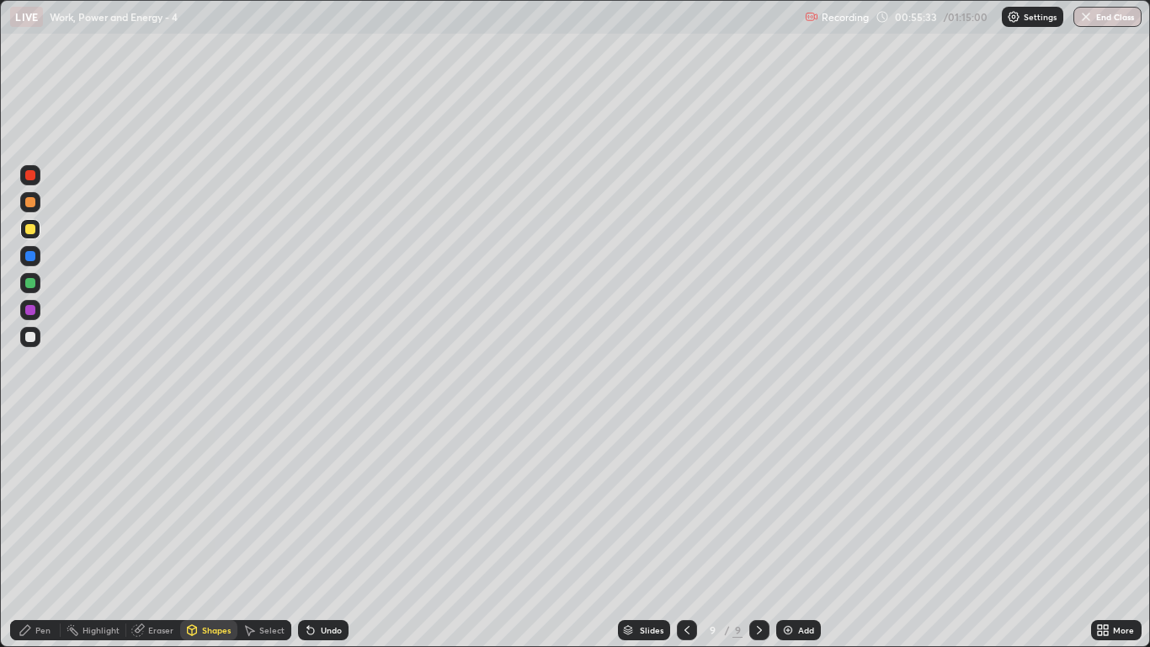
click at [33, 339] on div at bounding box center [30, 337] width 10 height 10
click at [36, 532] on div "Pen" at bounding box center [35, 630] width 51 height 20
click at [33, 229] on div at bounding box center [30, 229] width 10 height 10
click at [323, 532] on div "Undo" at bounding box center [323, 630] width 51 height 20
click at [324, 532] on div "Undo" at bounding box center [331, 630] width 21 height 8
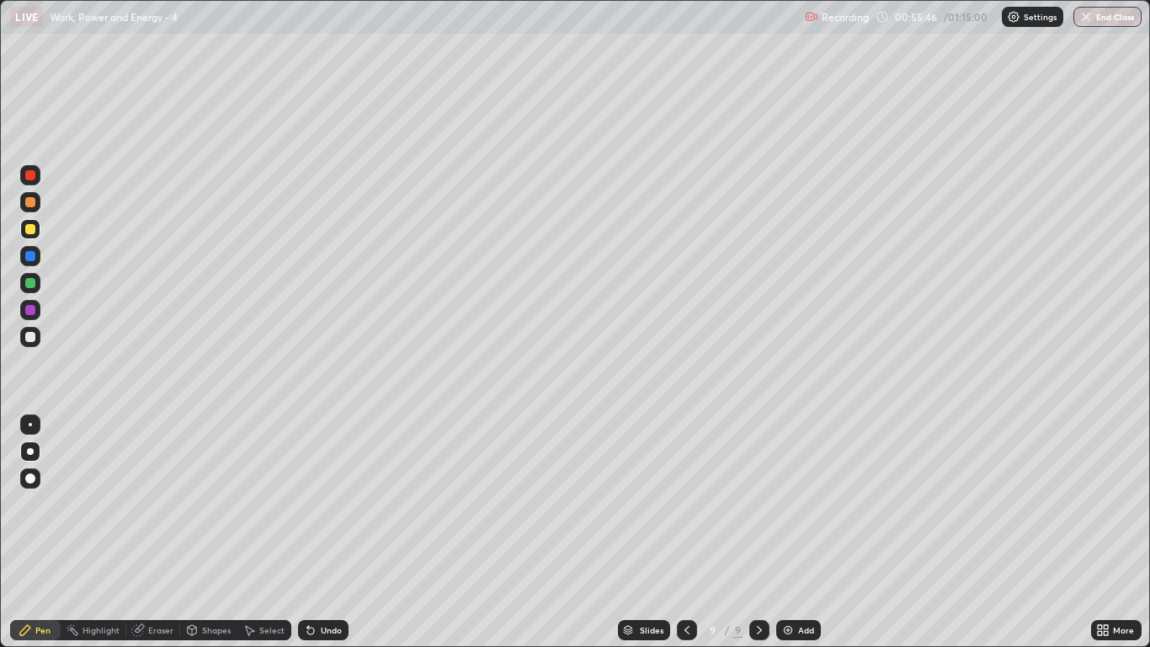
click at [329, 532] on div "Undo" at bounding box center [331, 630] width 21 height 8
click at [38, 340] on div at bounding box center [30, 337] width 20 height 20
click at [31, 201] on div at bounding box center [30, 202] width 10 height 10
click at [31, 339] on div at bounding box center [30, 337] width 10 height 10
click at [205, 532] on div "Shapes" at bounding box center [216, 630] width 29 height 8
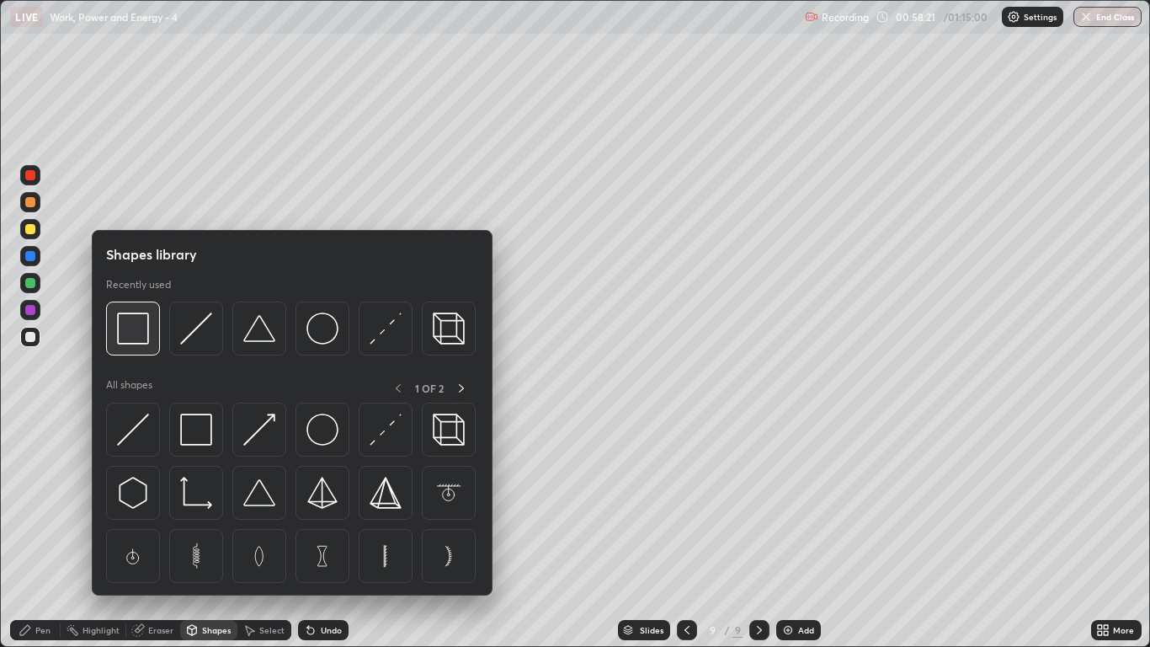
click at [147, 338] on img at bounding box center [133, 328] width 32 height 32
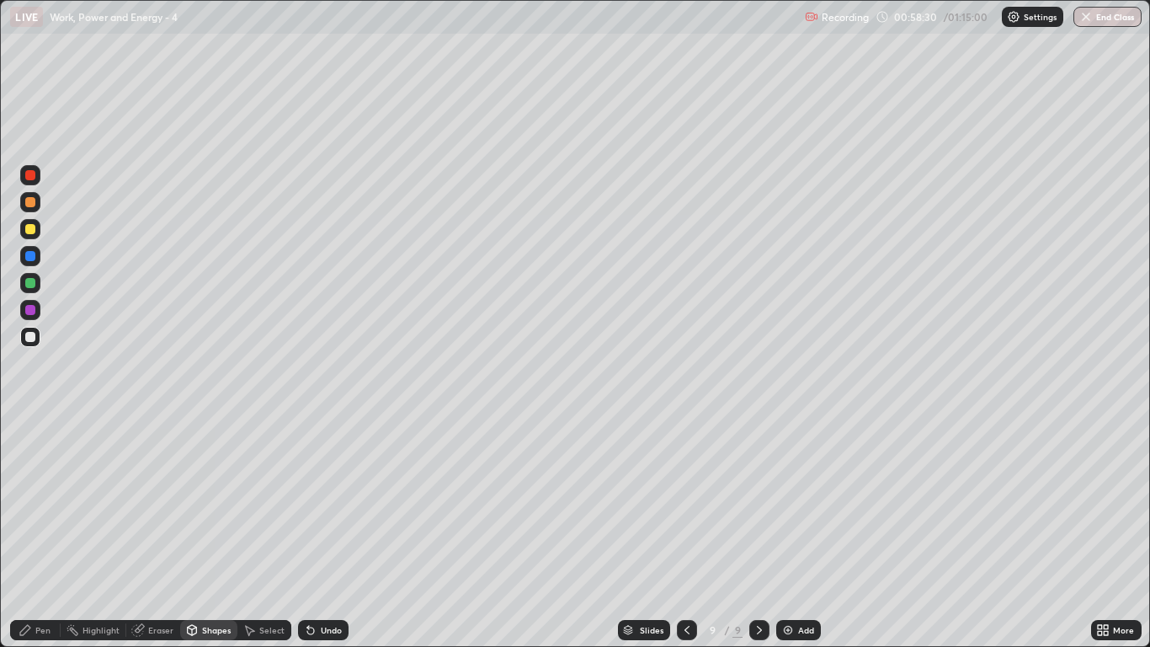
click at [272, 532] on div "Select" at bounding box center [271, 630] width 25 height 8
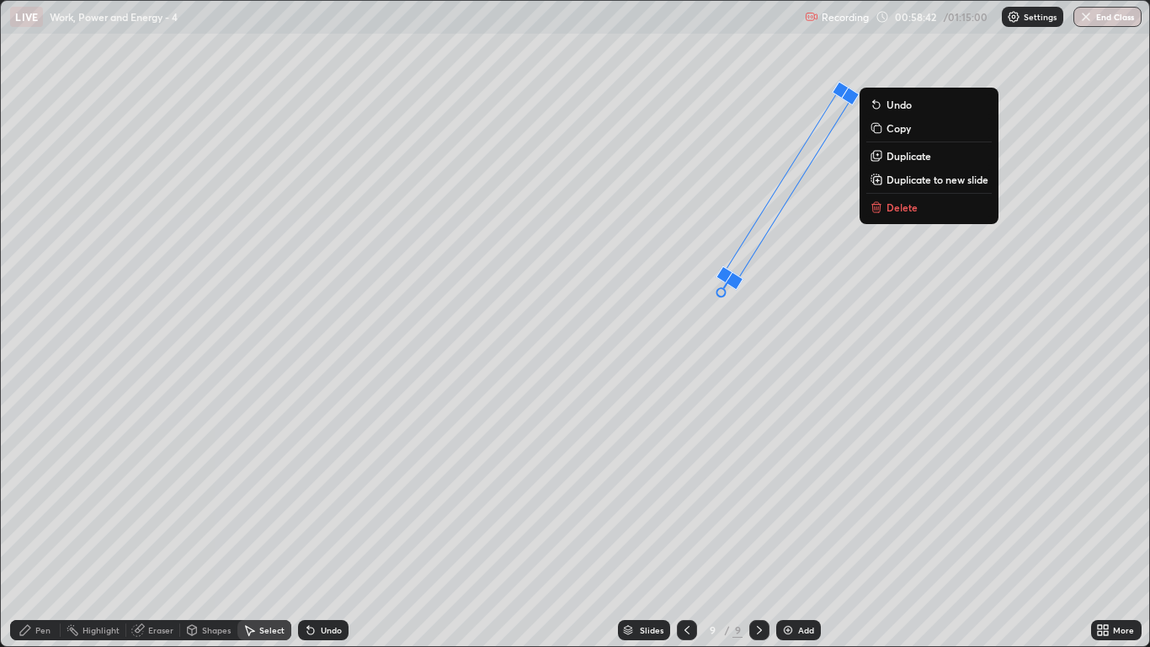
click at [770, 317] on div "32 ° Undo Copy Duplicate Duplicate to new slide Delete" at bounding box center [575, 323] width 1148 height 645
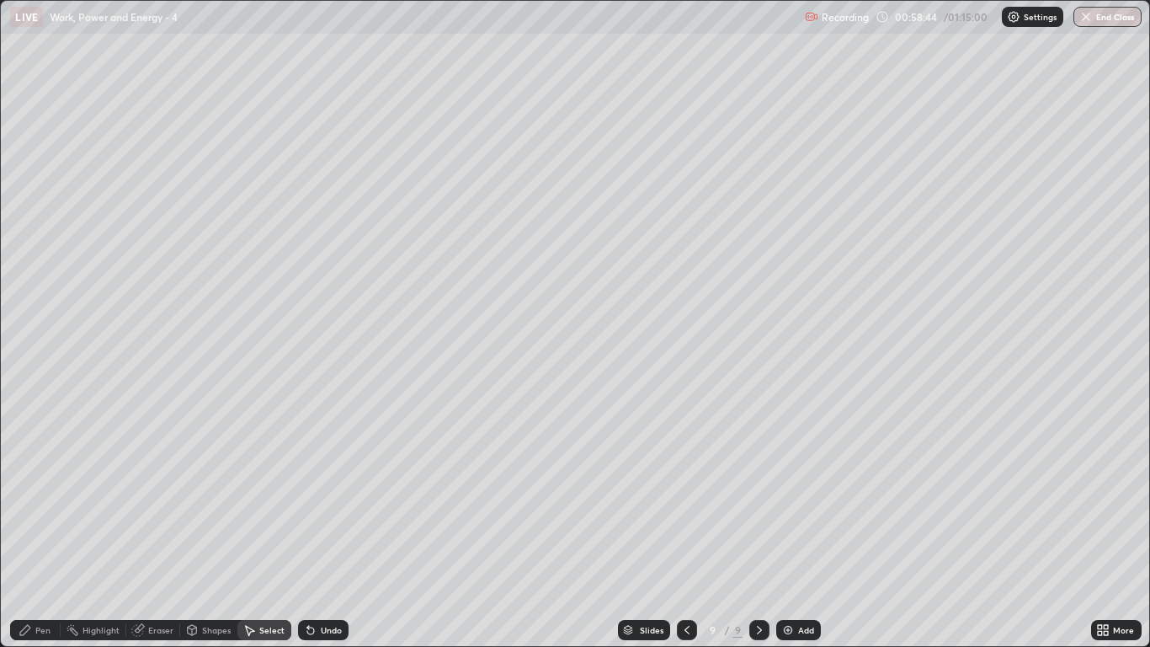
click at [53, 532] on div "Pen" at bounding box center [35, 630] width 51 height 20
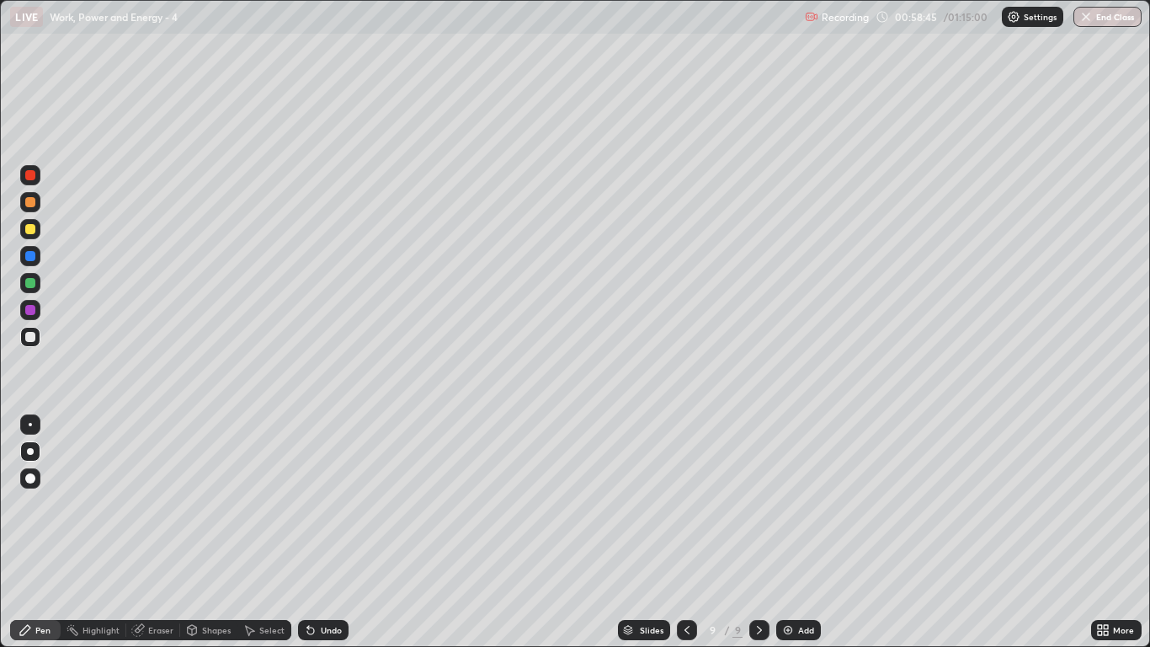
click at [30, 206] on div at bounding box center [30, 202] width 10 height 10
click at [801, 532] on div "Add" at bounding box center [806, 630] width 16 height 8
click at [29, 334] on div at bounding box center [30, 337] width 10 height 10
click at [324, 532] on div "Undo" at bounding box center [331, 630] width 21 height 8
click at [328, 532] on div "Undo" at bounding box center [323, 630] width 51 height 20
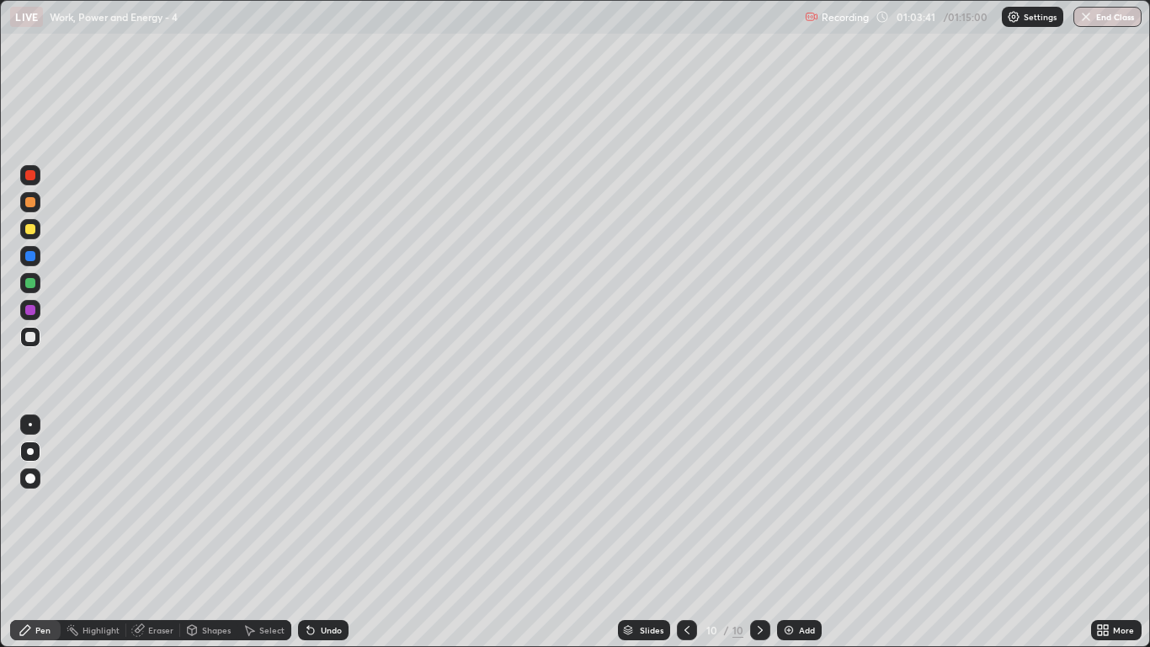
click at [328, 532] on div "Undo" at bounding box center [323, 630] width 51 height 20
click at [328, 532] on div "Undo" at bounding box center [331, 630] width 21 height 8
click at [324, 532] on div "Undo" at bounding box center [331, 630] width 21 height 8
click at [327, 532] on div "Undo" at bounding box center [331, 630] width 21 height 8
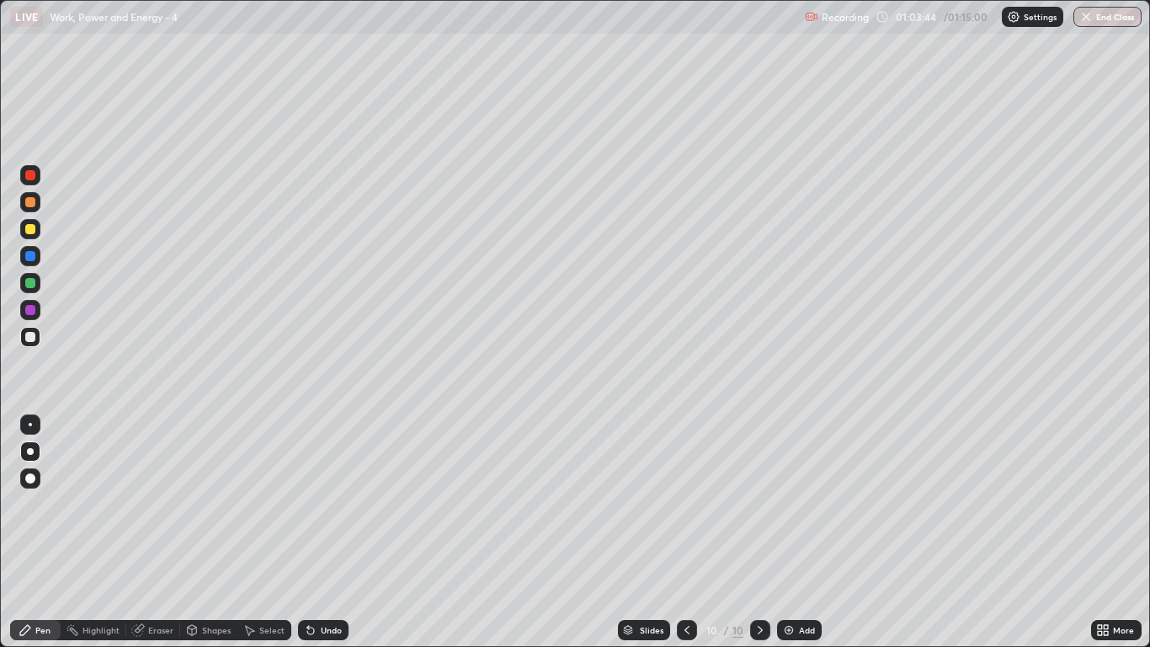
click at [339, 532] on div "Undo" at bounding box center [331, 630] width 21 height 8
click at [325, 532] on div "Undo" at bounding box center [331, 630] width 21 height 8
click at [328, 532] on div "Undo" at bounding box center [331, 630] width 21 height 8
click at [35, 230] on div at bounding box center [30, 229] width 10 height 10
click at [314, 532] on icon at bounding box center [310, 629] width 13 height 13
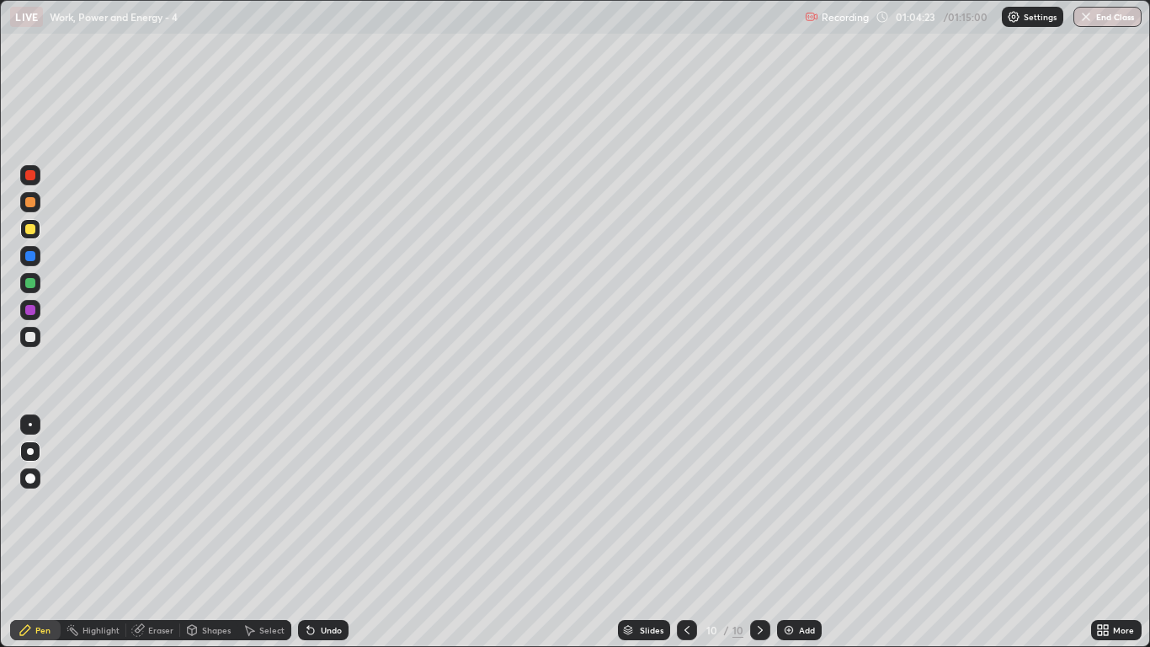
click at [314, 532] on icon at bounding box center [310, 629] width 13 height 13
click at [1095, 11] on button "End Class" at bounding box center [1108, 17] width 68 height 20
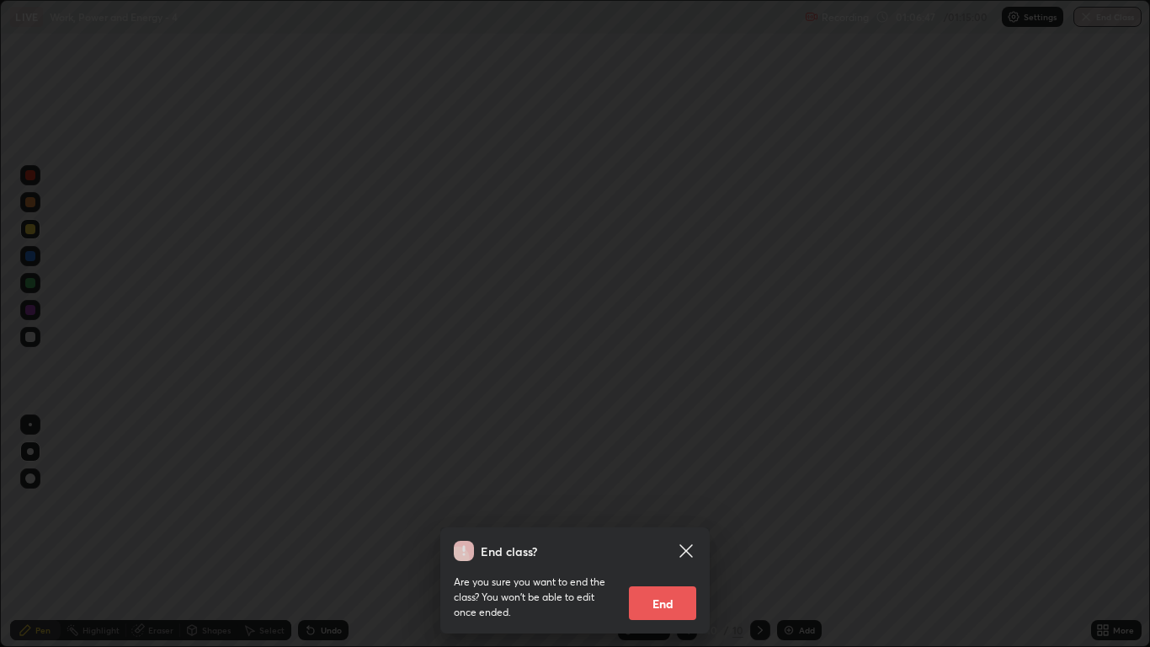
click at [659, 532] on button "End" at bounding box center [662, 603] width 67 height 34
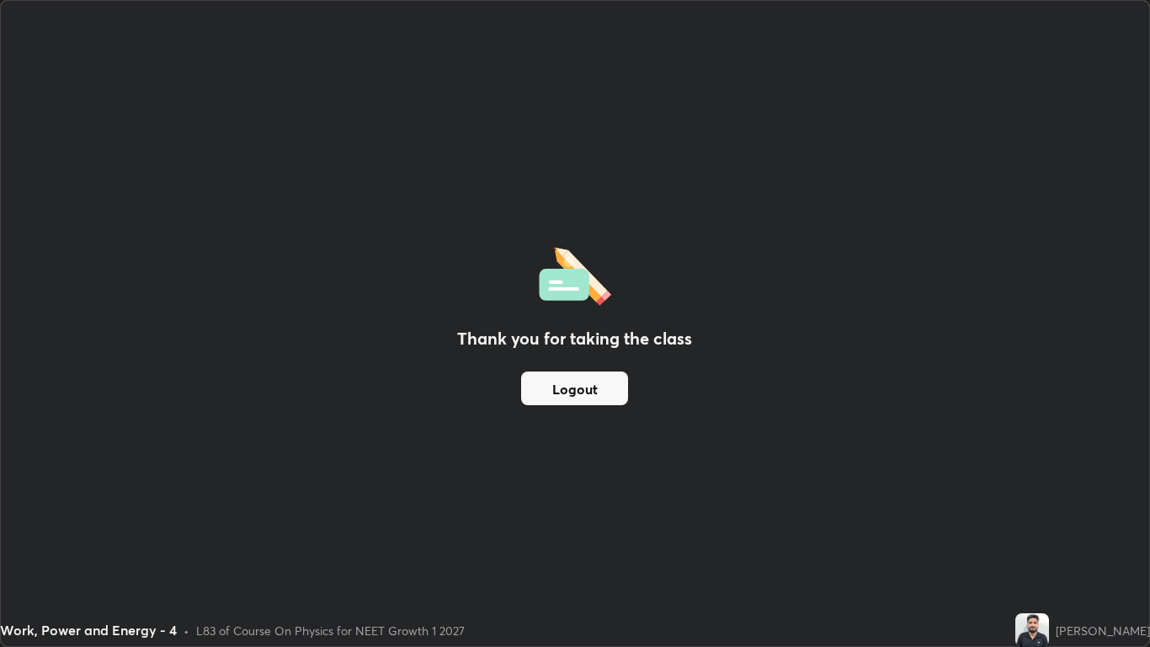
click at [567, 385] on button "Logout" at bounding box center [574, 388] width 107 height 34
